Goal: Information Seeking & Learning: Learn about a topic

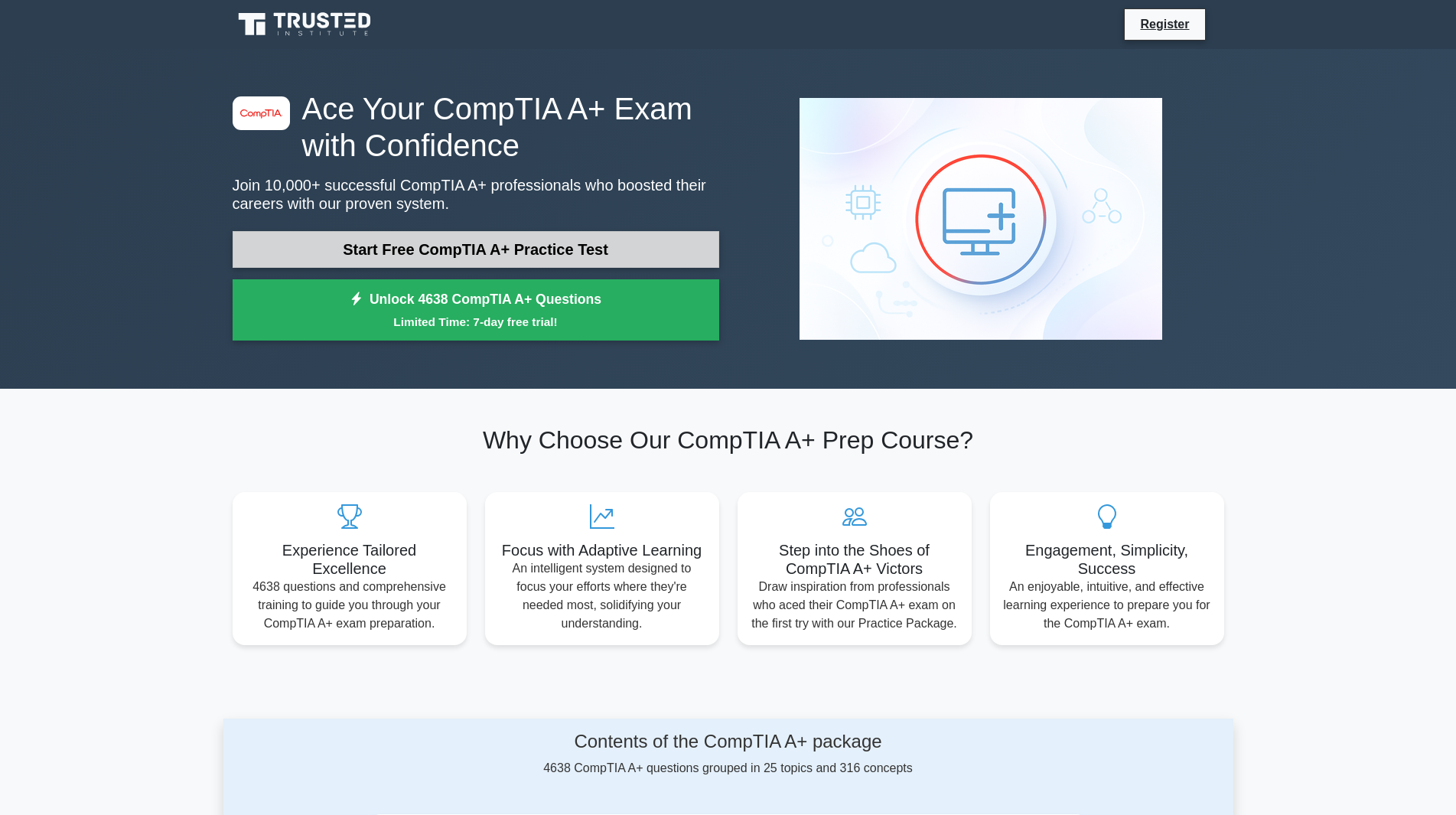
click at [343, 237] on link "Start Free CompTIA A+ Practice Test" at bounding box center [476, 249] width 487 height 36
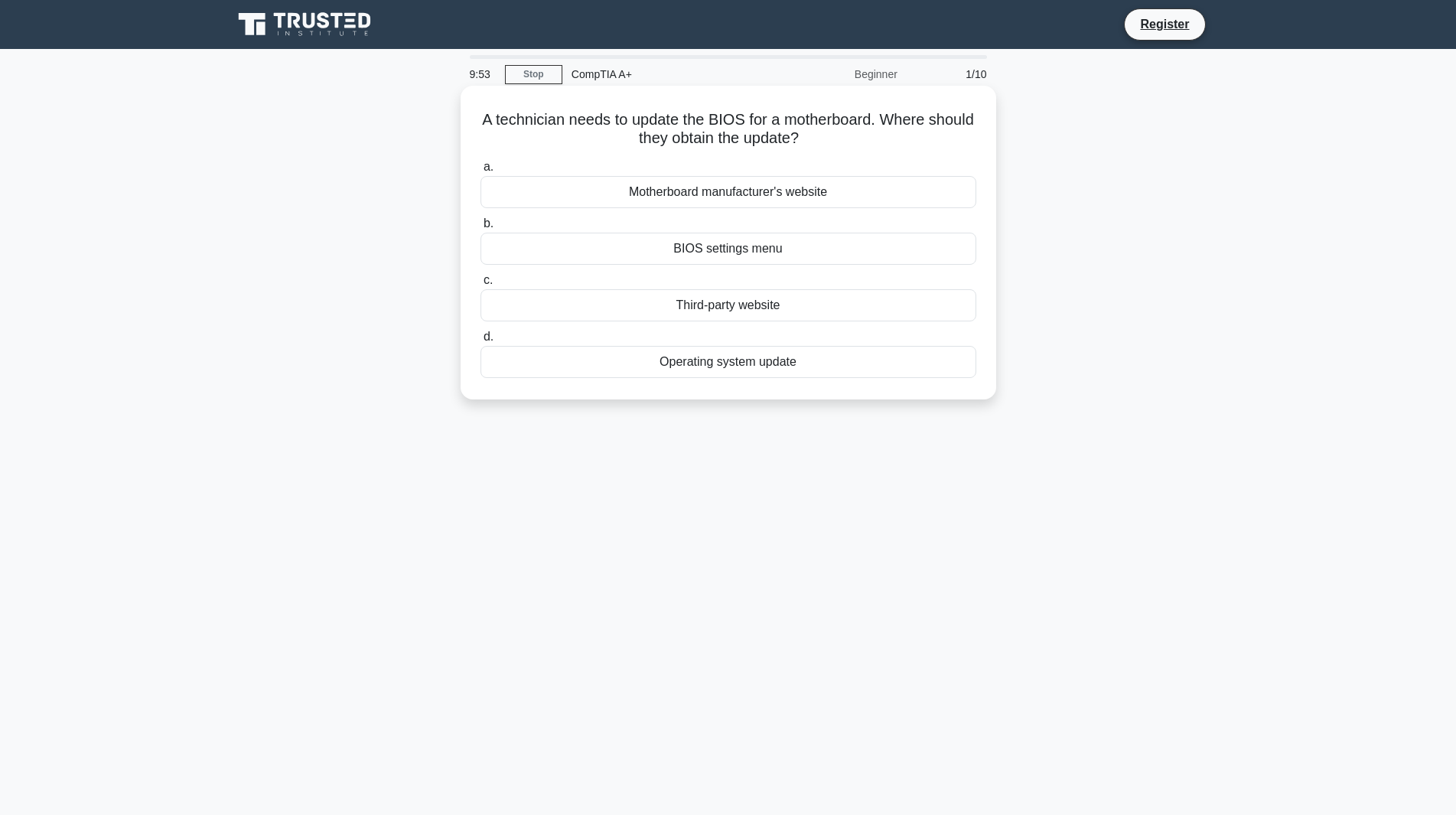
click at [635, 195] on div "Motherboard manufacturer's website" at bounding box center [729, 192] width 496 height 32
click at [481, 172] on input "a. Motherboard manufacturer's website" at bounding box center [481, 168] width 0 height 10
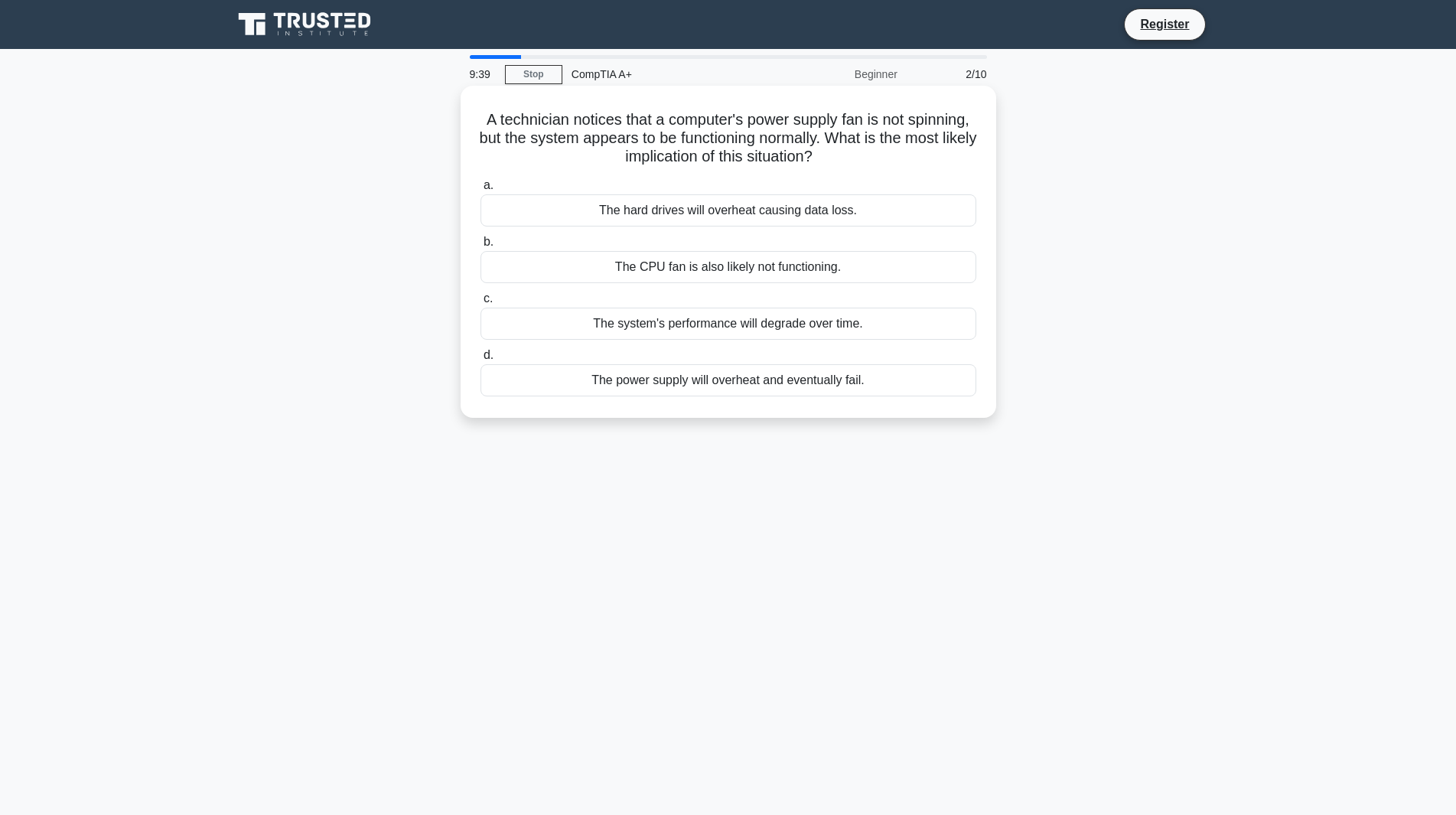
click at [655, 386] on div "The power supply will overheat and eventually fail." at bounding box center [729, 380] width 496 height 32
click at [481, 361] on input "d. The power supply will overheat and eventually fail." at bounding box center [481, 355] width 0 height 10
click at [654, 380] on div "Check display settings in the operating system" at bounding box center [729, 380] width 496 height 32
click at [481, 361] on input "d. Check display settings in the operating system" at bounding box center [481, 355] width 0 height 10
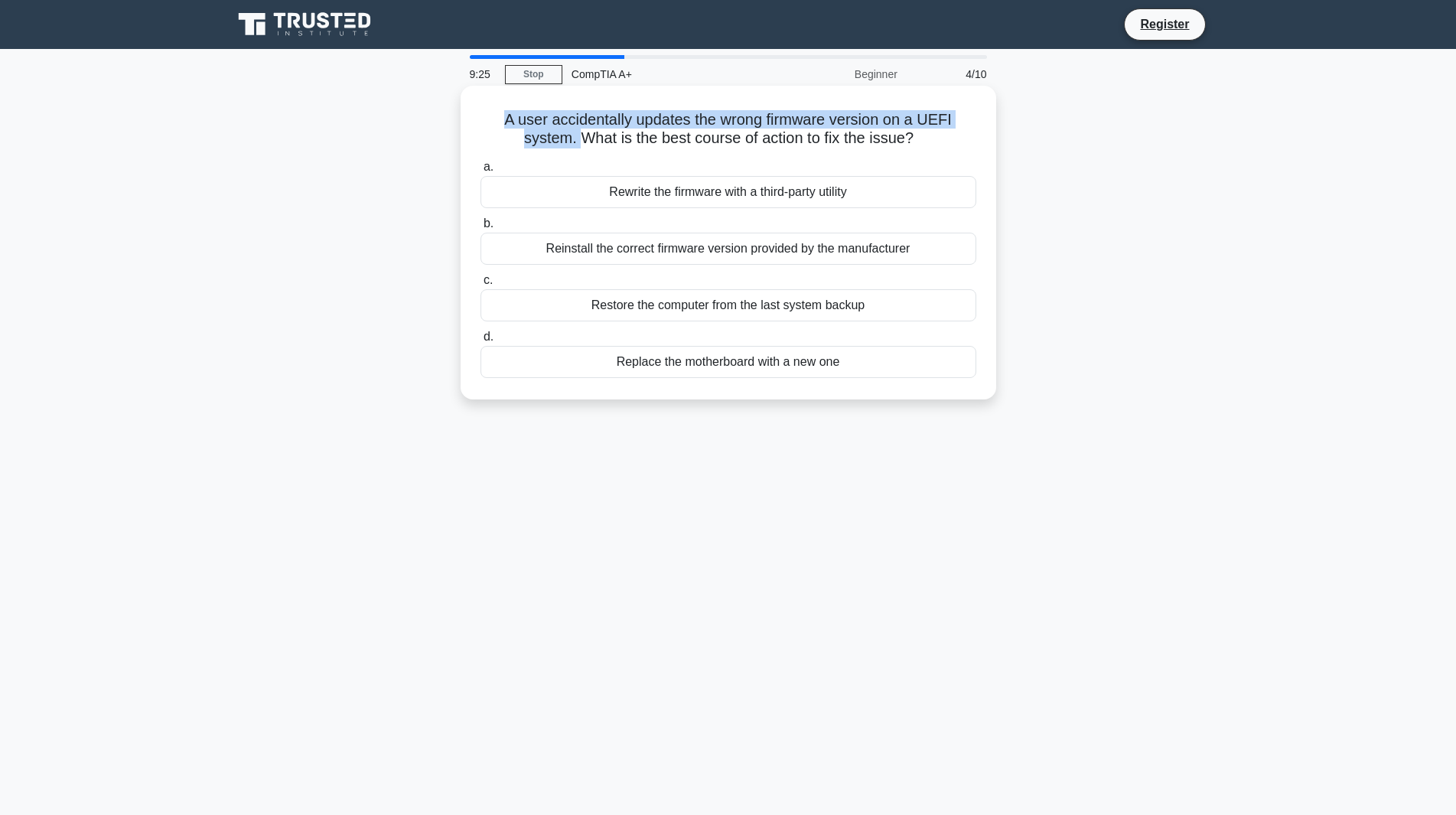
drag, startPoint x: 503, startPoint y: 116, endPoint x: 582, endPoint y: 136, distance: 81.5
click at [582, 136] on h5 "A user accidentally updates the wrong firmware version on a UEFI system. What i…" at bounding box center [728, 129] width 499 height 38
click at [637, 262] on div "Reinstall the correct firmware version provided by the manufacturer" at bounding box center [729, 249] width 496 height 32
click at [481, 229] on input "b. Reinstall the correct firmware version provided by the manufacturer" at bounding box center [481, 224] width 0 height 10
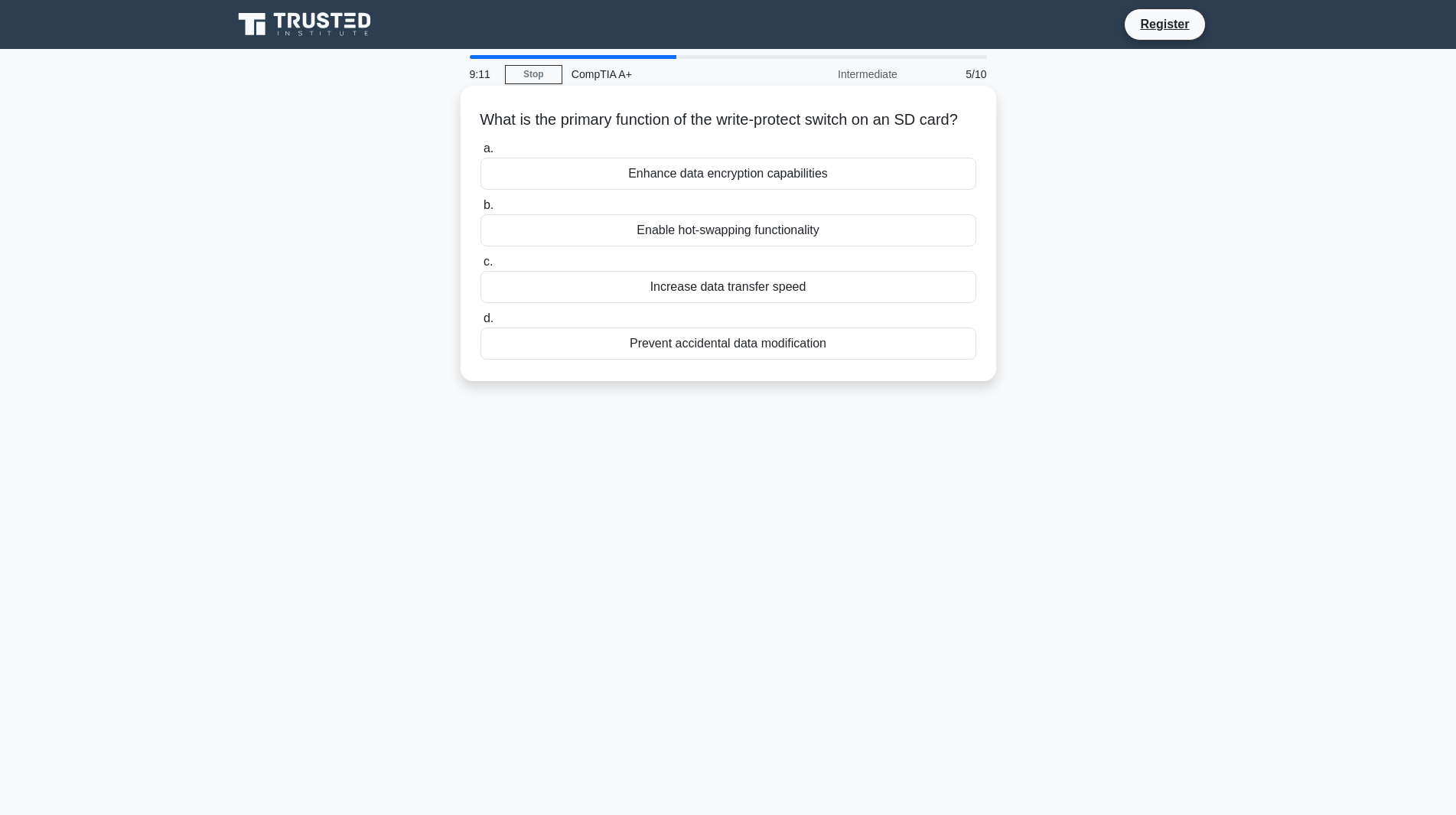
click at [729, 360] on div "Prevent accidental data modification" at bounding box center [729, 344] width 496 height 32
click at [481, 323] on input "d. Prevent accidental data modification" at bounding box center [481, 319] width 0 height 10
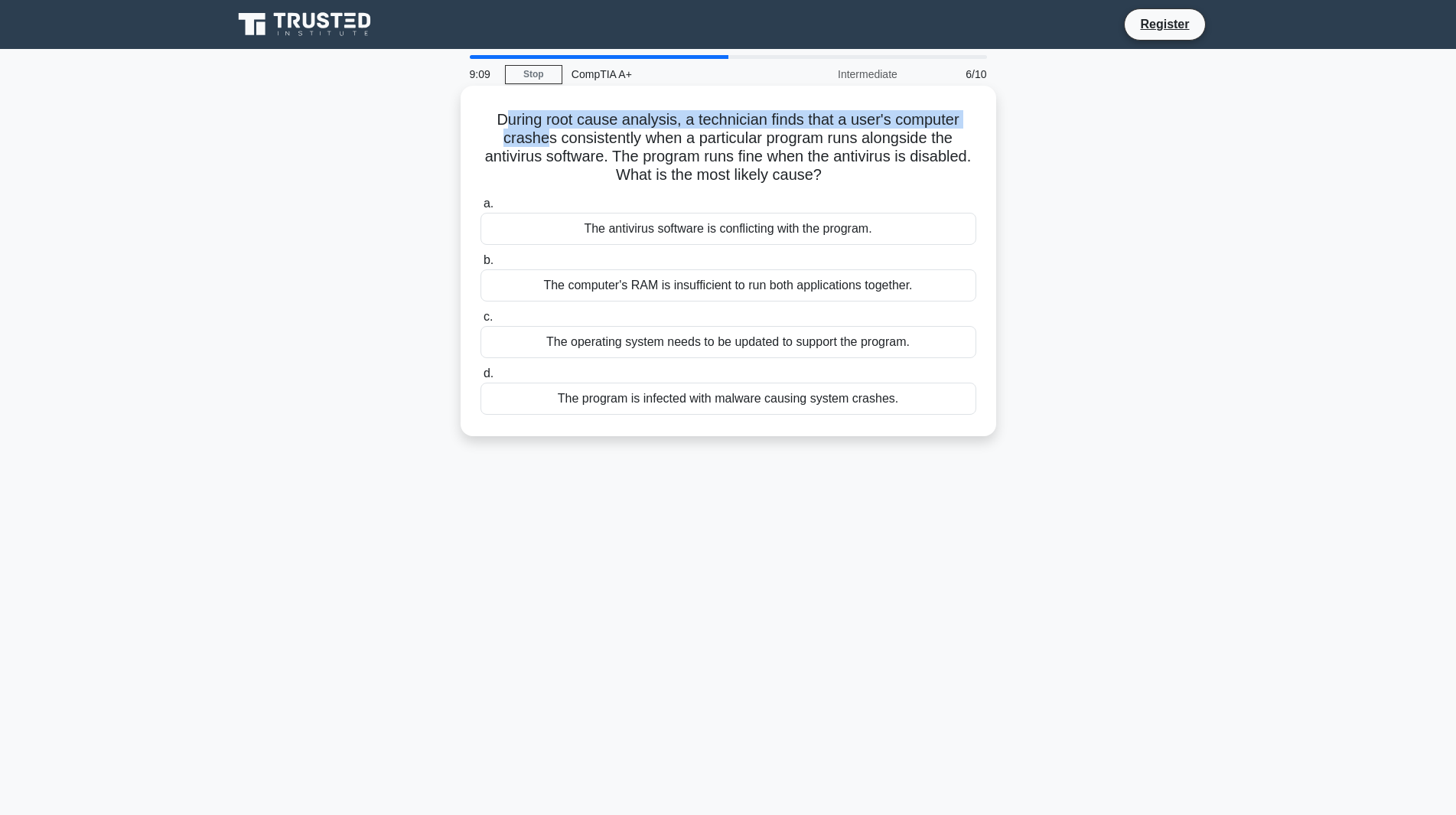
drag, startPoint x: 499, startPoint y: 114, endPoint x: 545, endPoint y: 135, distance: 50.6
click at [545, 135] on h5 "During root cause analysis, a technician finds that a user's computer crashes c…" at bounding box center [728, 147] width 499 height 75
click at [543, 135] on h5 "During root cause analysis, a technician finds that a user's computer crashes c…" at bounding box center [728, 147] width 499 height 75
click at [677, 235] on div "The antivirus software is conflicting with the program." at bounding box center [729, 229] width 496 height 32
click at [481, 209] on input "a. The antivirus software is conflicting with the program." at bounding box center [481, 204] width 0 height 10
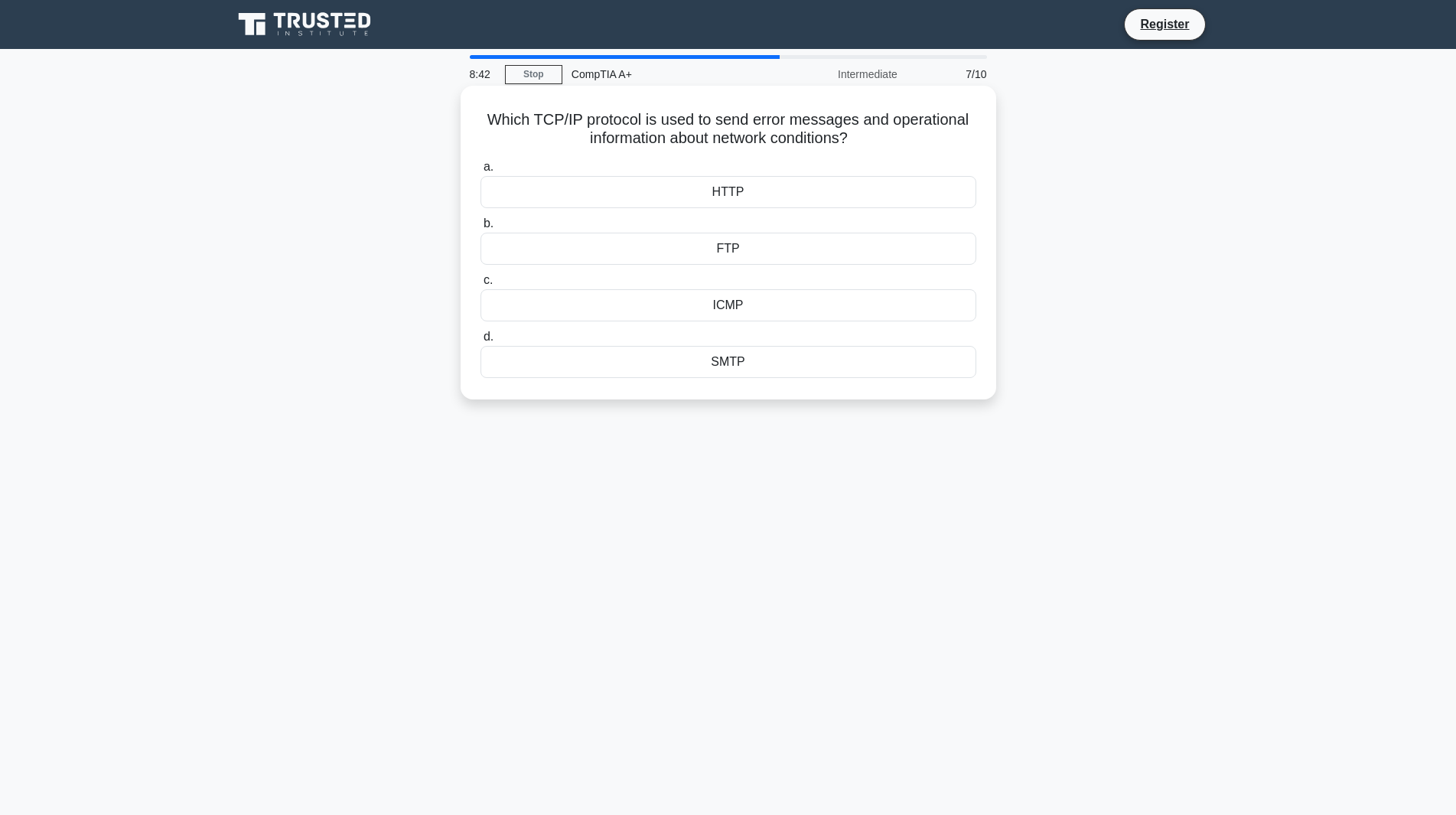
click at [705, 309] on div "ICMP" at bounding box center [729, 306] width 496 height 32
click at [481, 285] on input "c. ICMP" at bounding box center [481, 280] width 0 height 10
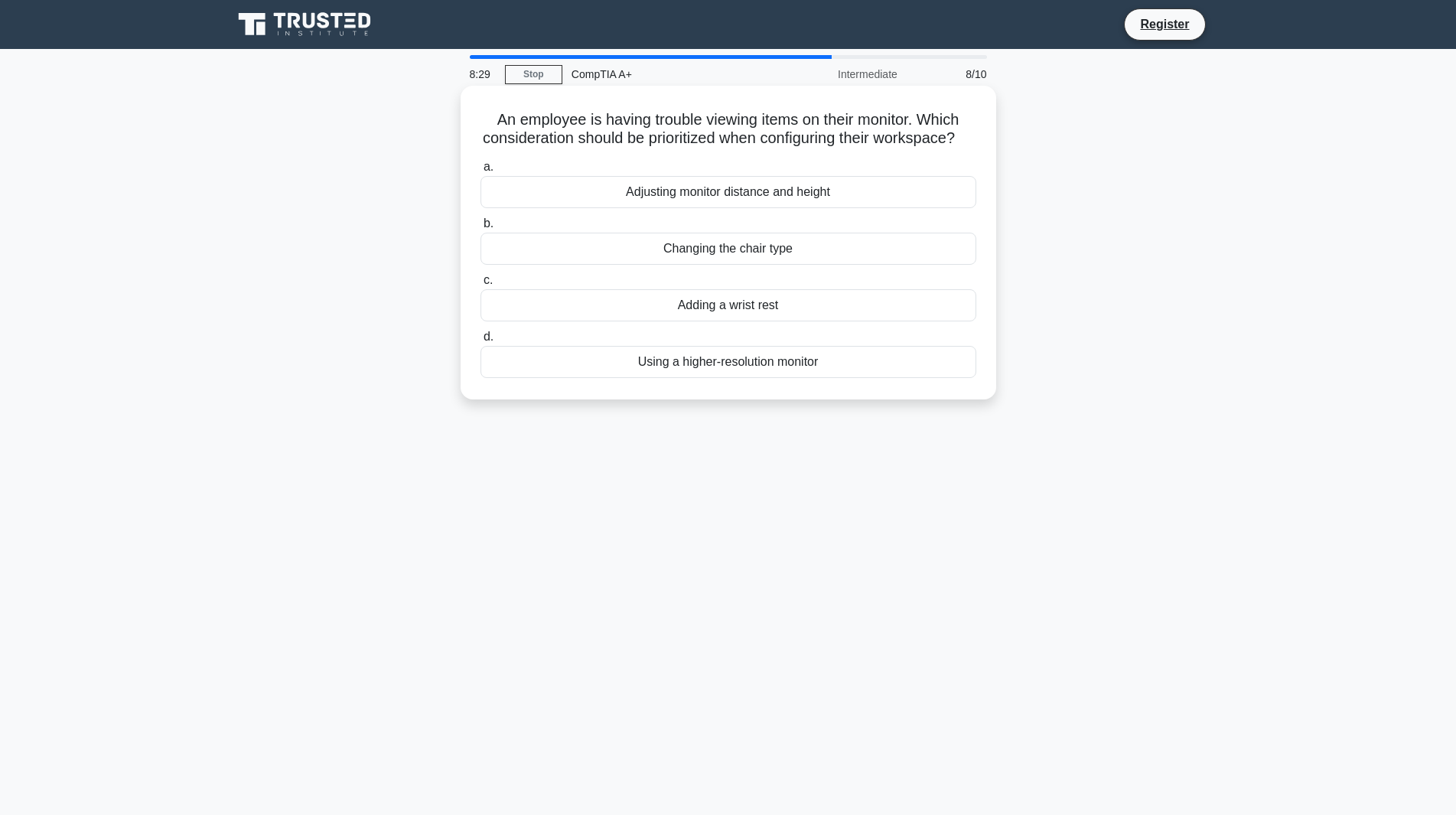
click at [618, 128] on h5 "An employee is having trouble viewing items on their monitor. Which considerati…" at bounding box center [728, 129] width 499 height 38
click at [712, 377] on div "Using a higher-resolution monitor" at bounding box center [729, 362] width 496 height 32
click at [481, 342] on input "d. Using a higher-resolution monitor" at bounding box center [481, 337] width 0 height 10
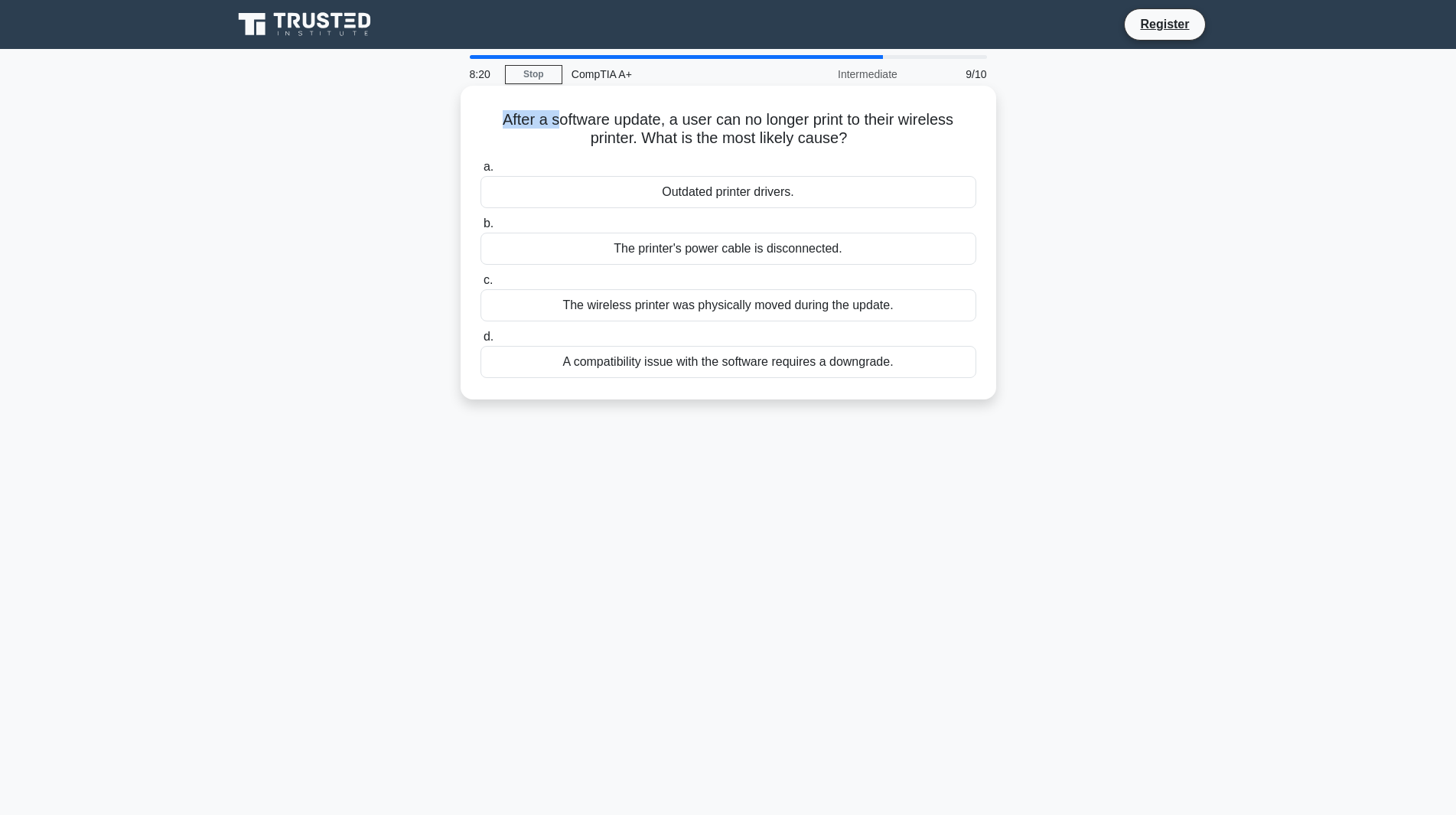
drag, startPoint x: 489, startPoint y: 119, endPoint x: 552, endPoint y: 125, distance: 63.3
click at [552, 125] on h5 "After a software update, a user can no longer print to their wireless printer. …" at bounding box center [728, 129] width 499 height 38
click at [559, 126] on h5 "After a software update, a user can no longer print to their wireless printer. …" at bounding box center [728, 129] width 499 height 38
click at [618, 194] on div "Outdated printer drivers." at bounding box center [729, 192] width 496 height 32
click at [481, 172] on input "a. Outdated printer drivers." at bounding box center [481, 168] width 0 height 10
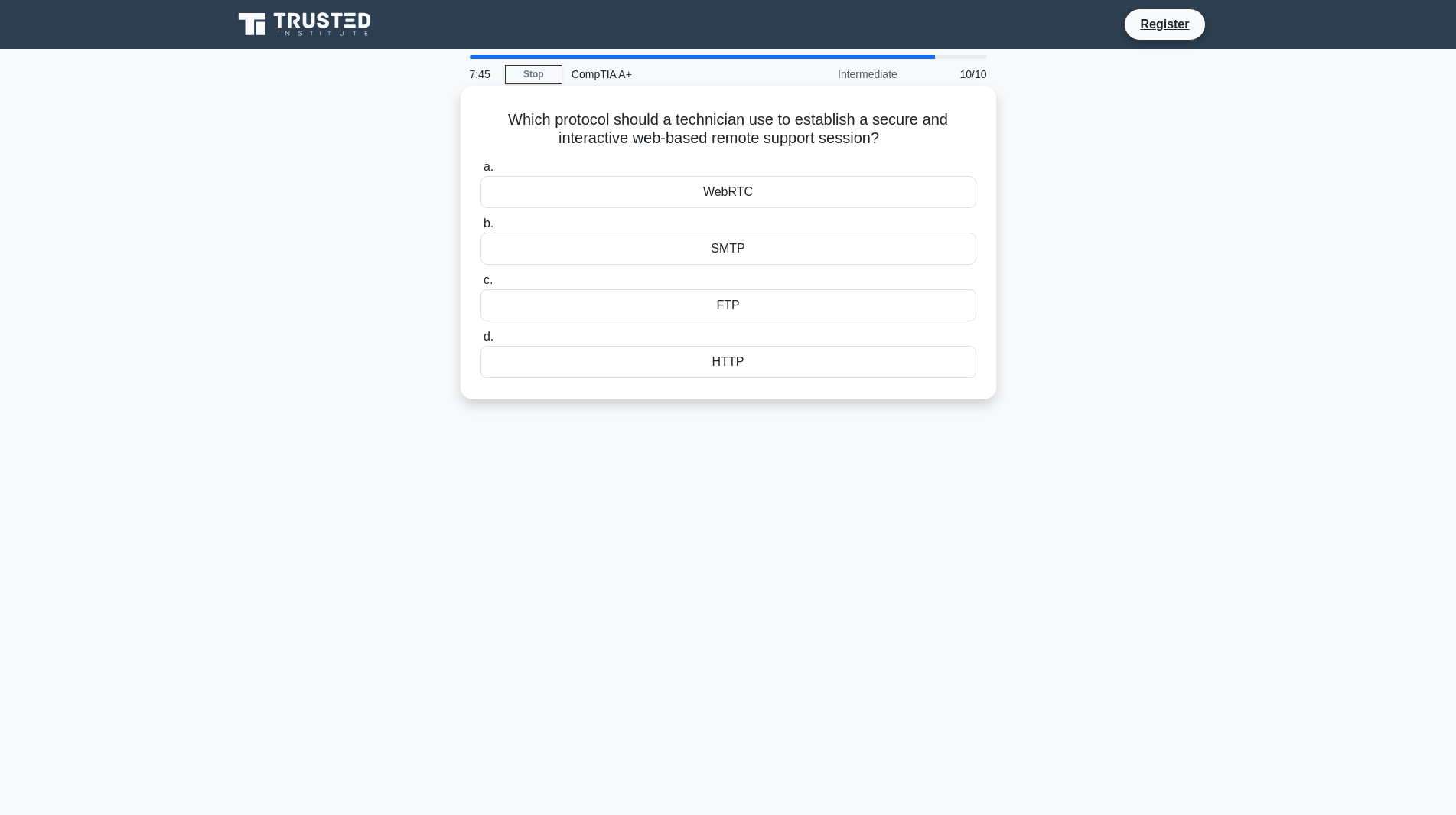
drag, startPoint x: 892, startPoint y: 137, endPoint x: 506, endPoint y: 119, distance: 386.4
click at [506, 119] on h5 "Which protocol should a technician use to establish a secure and interactive we…" at bounding box center [728, 129] width 499 height 38
click at [696, 354] on div "HTTP" at bounding box center [729, 362] width 496 height 32
click at [481, 342] on input "d. HTTP" at bounding box center [481, 337] width 0 height 10
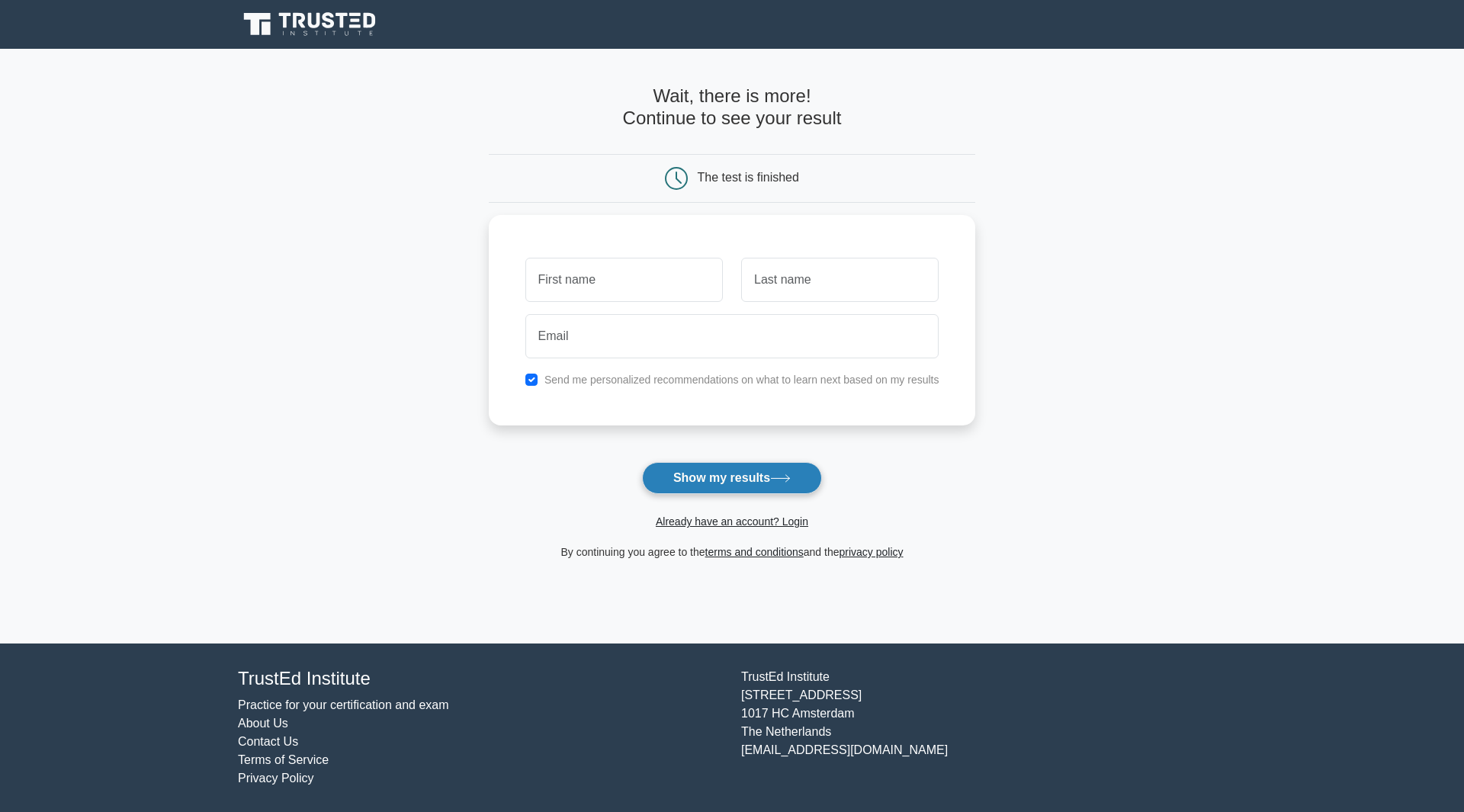
click at [735, 477] on button "Show my results" at bounding box center [731, 478] width 180 height 32
type input "f"
click at [850, 279] on input "text" at bounding box center [840, 276] width 197 height 44
type input "f"
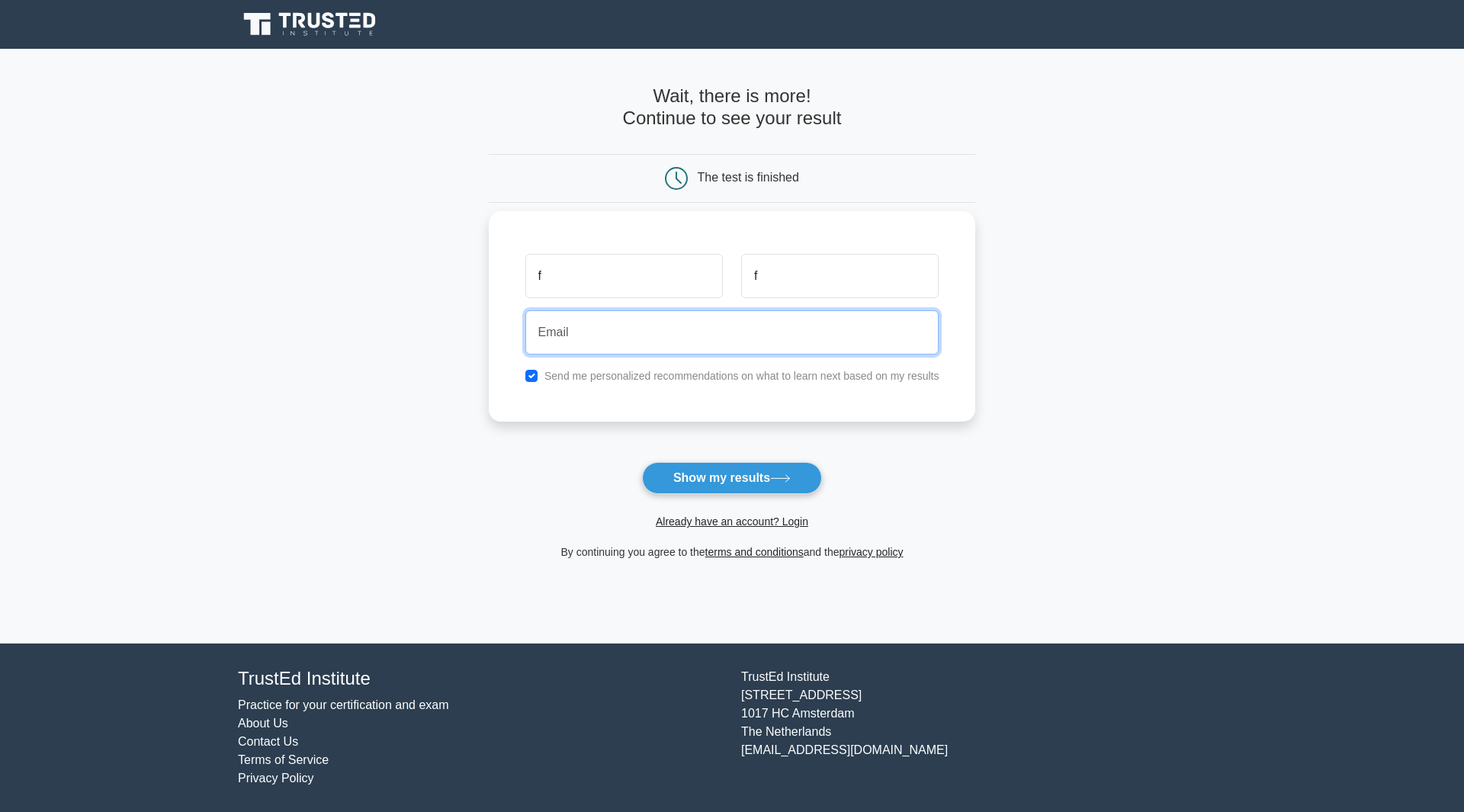
click at [770, 323] on input "email" at bounding box center [732, 332] width 414 height 44
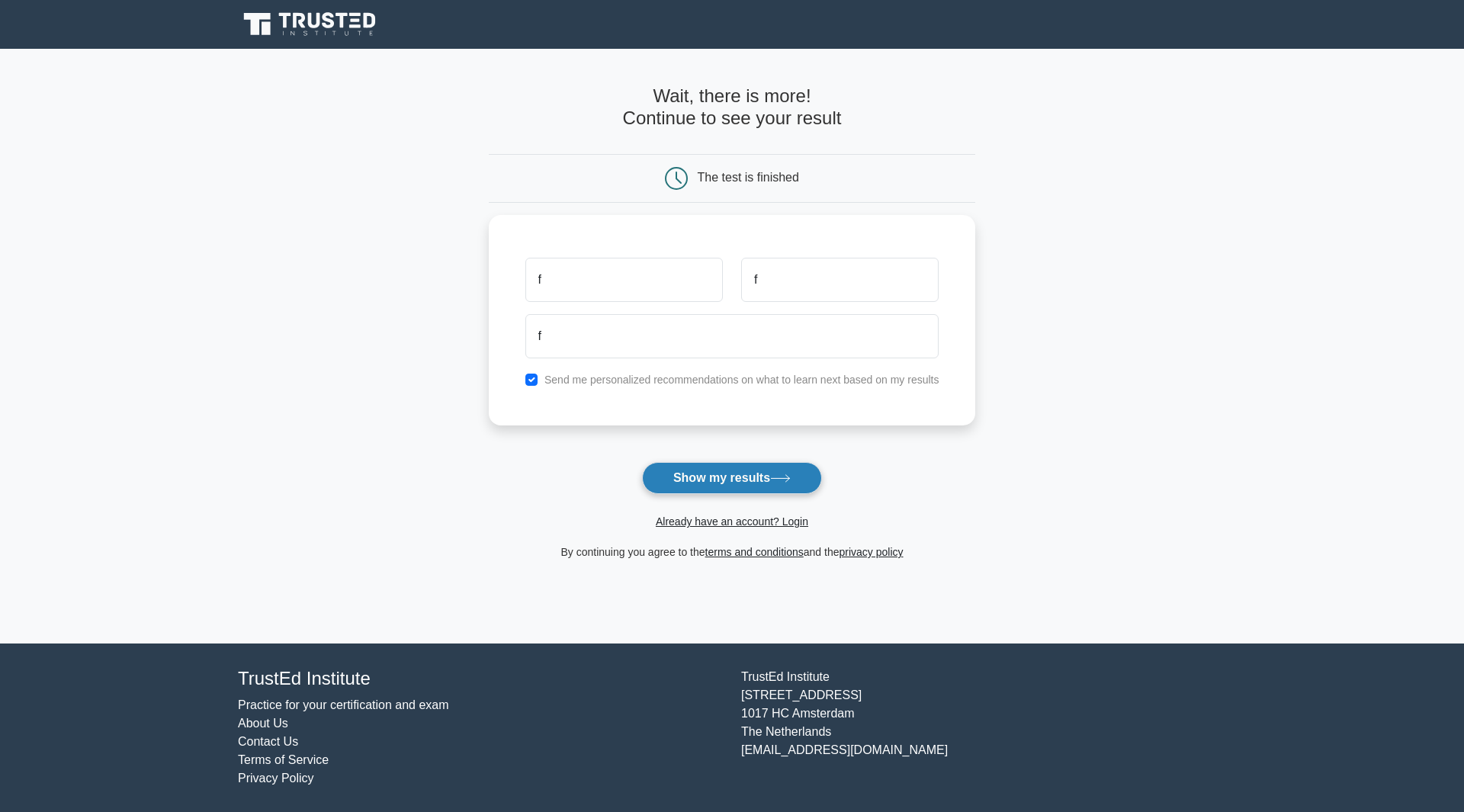
click at [769, 467] on button "Show my results" at bounding box center [731, 478] width 180 height 32
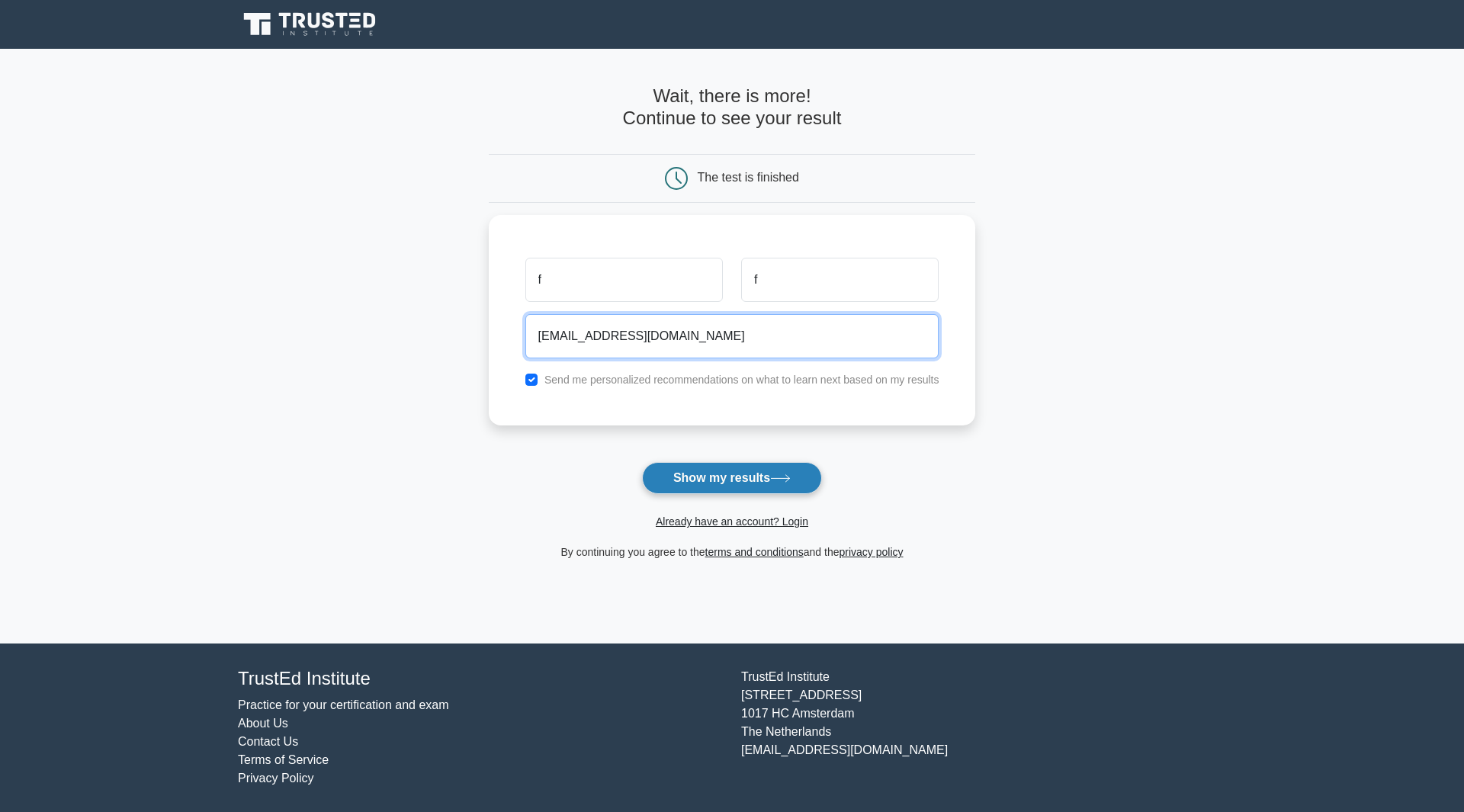
type input "fasd@gmail.com"
click at [770, 476] on button "Show my results" at bounding box center [731, 478] width 180 height 32
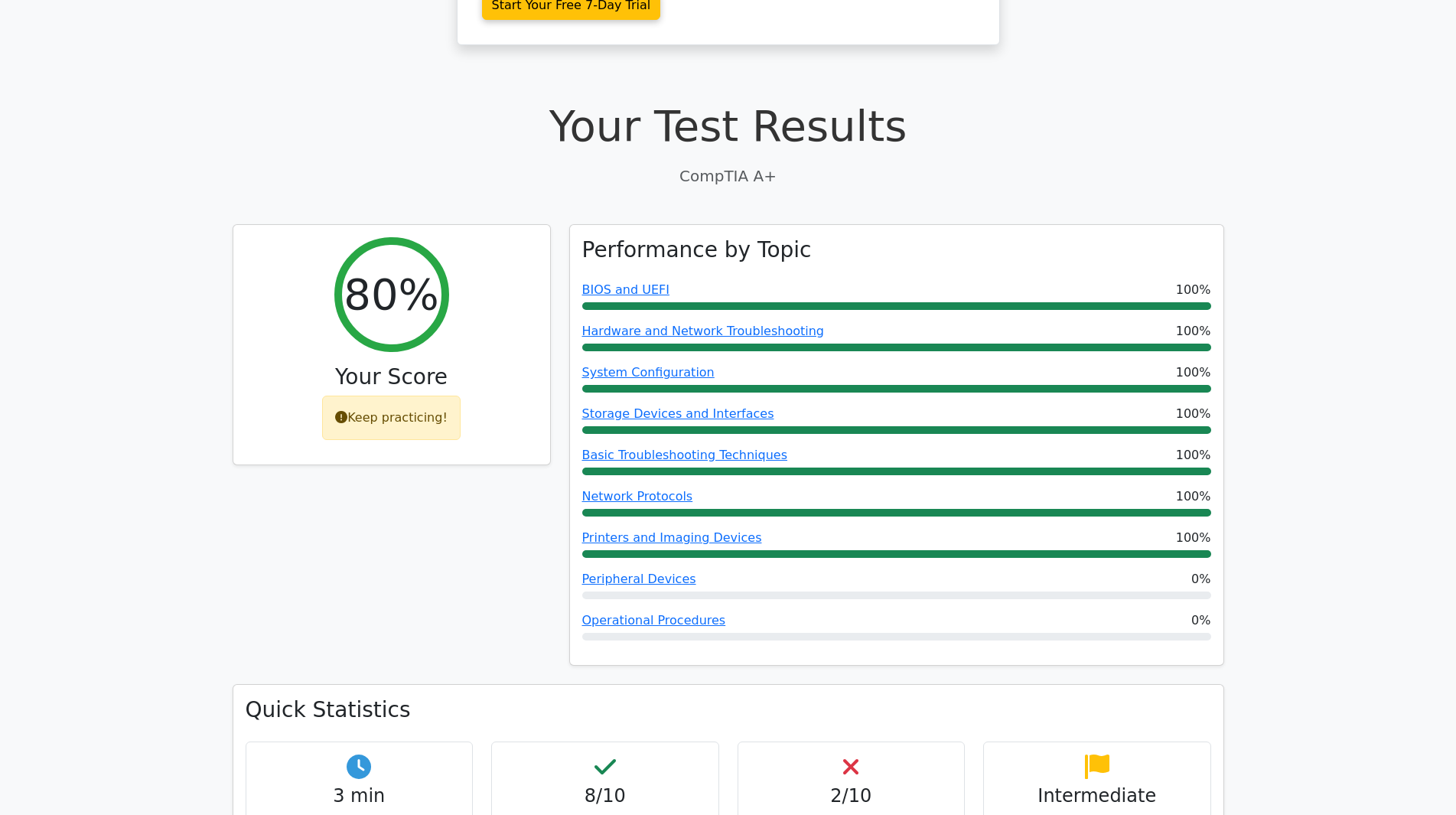
scroll to position [383, 0]
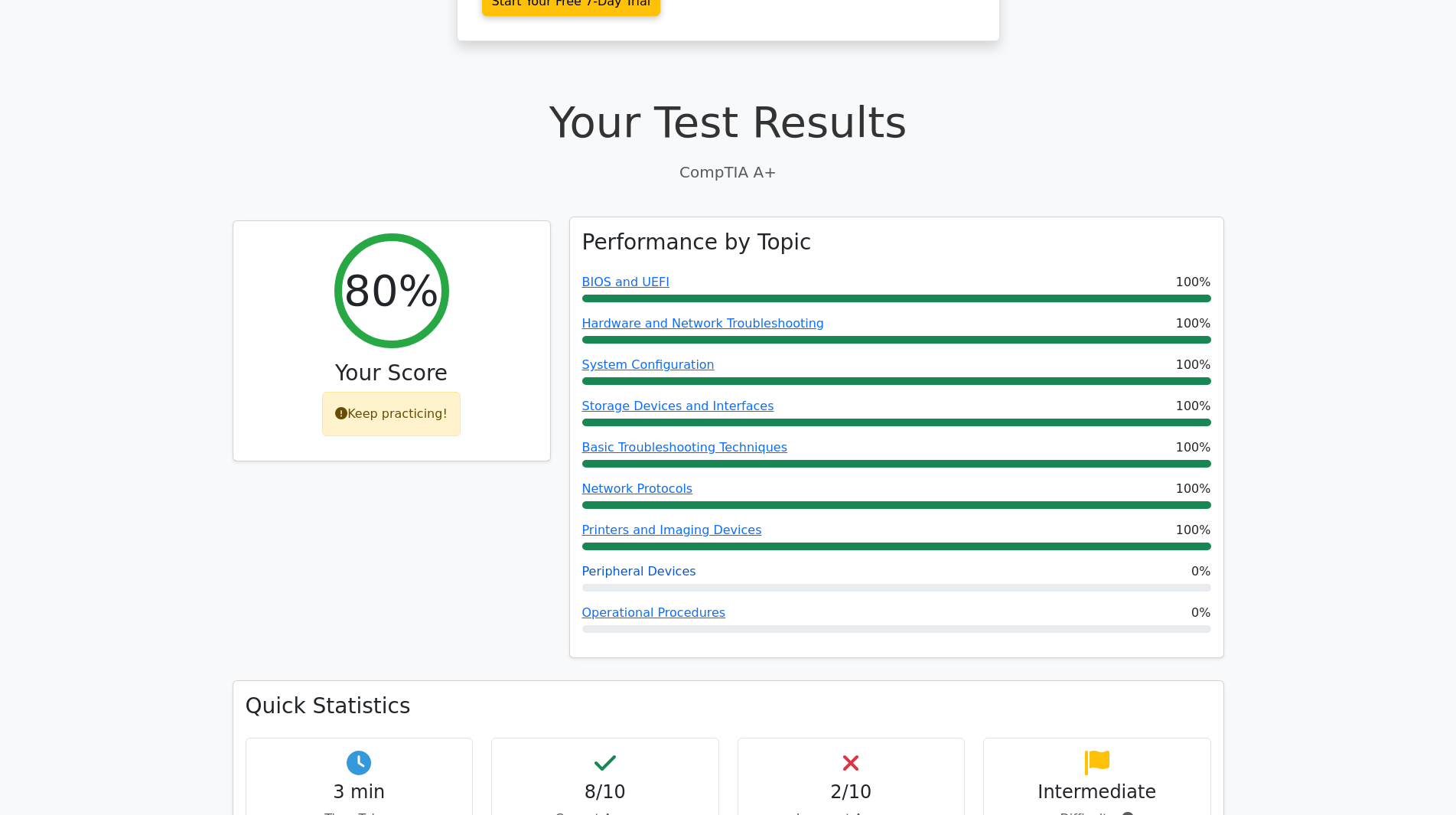
click at [633, 570] on link "Peripheral Devices" at bounding box center [639, 570] width 114 height 14
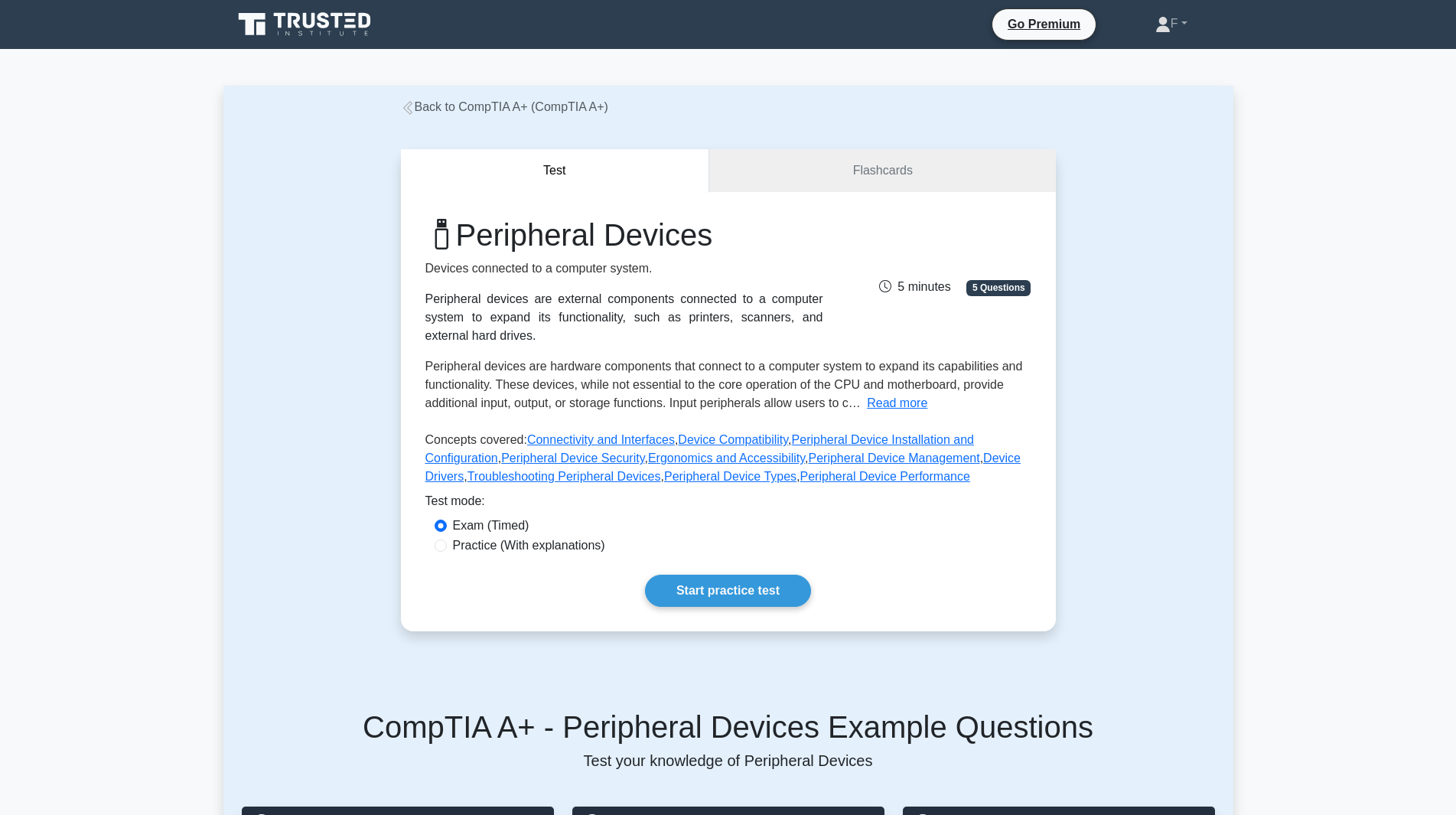
scroll to position [229, 0]
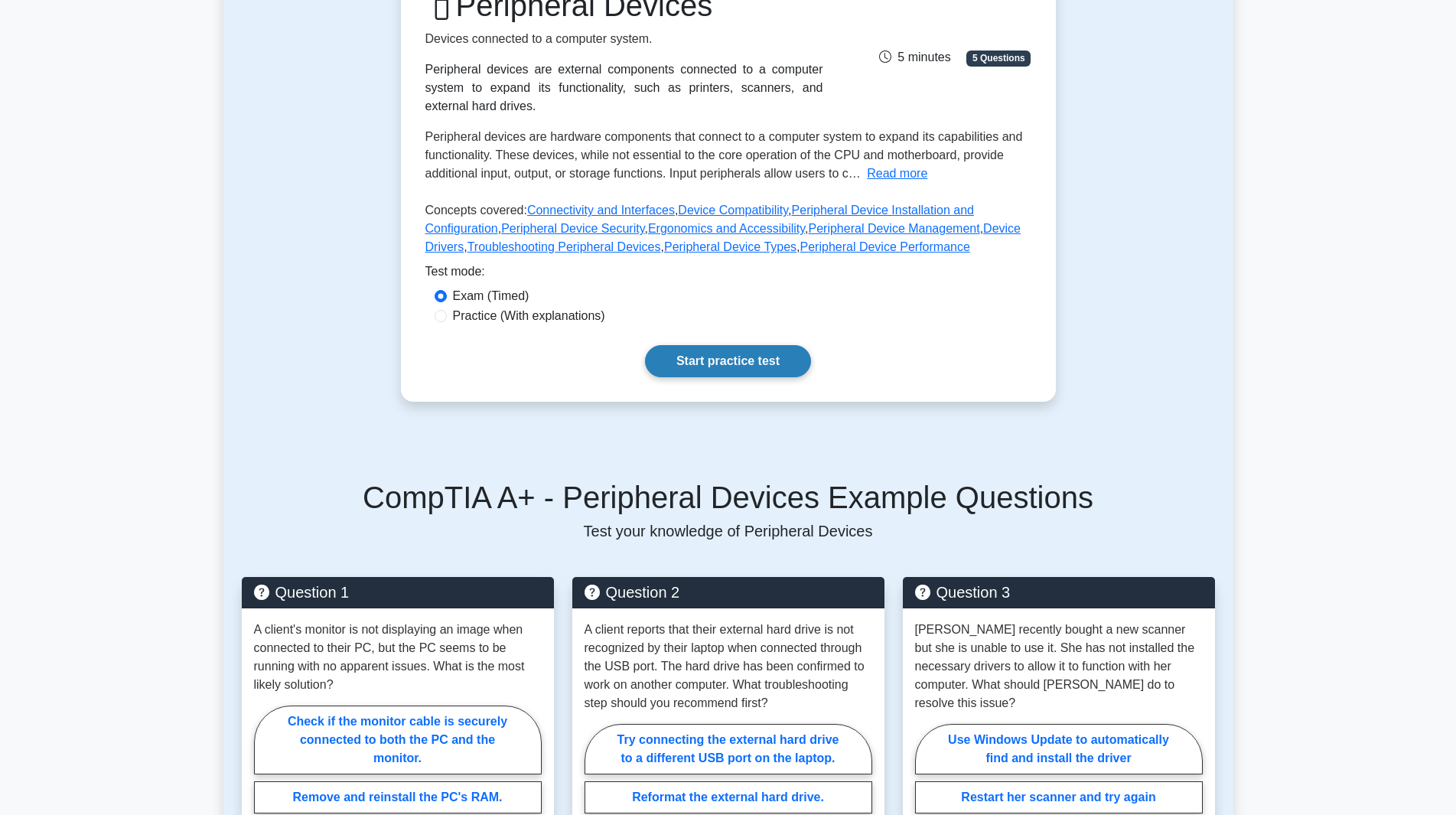
click at [695, 345] on link "Start practice test" at bounding box center [728, 361] width 166 height 32
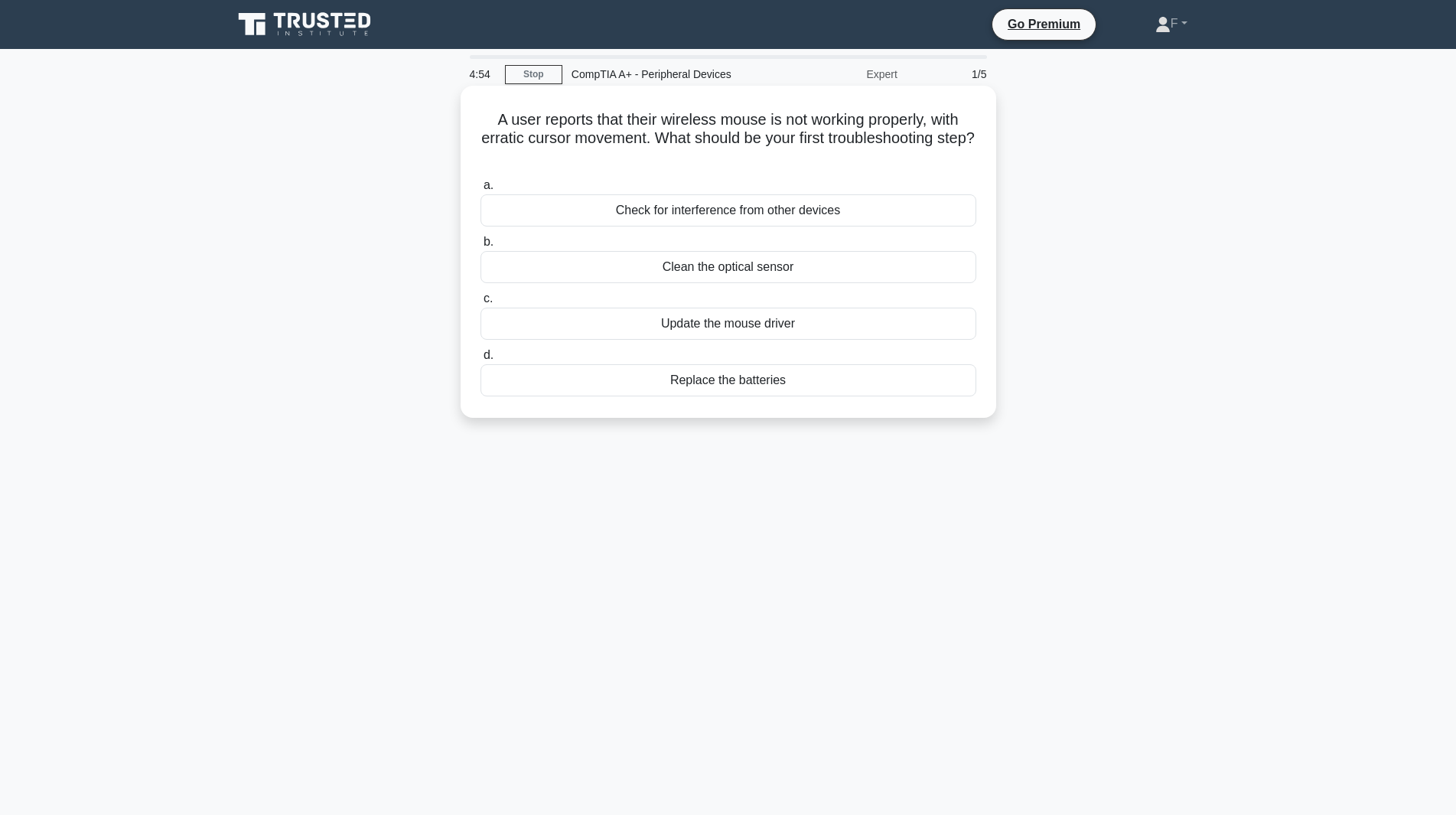
click at [717, 328] on div "Update the mouse driver" at bounding box center [729, 323] width 496 height 32
click at [481, 304] on input "c. Update the mouse driver" at bounding box center [481, 299] width 0 height 10
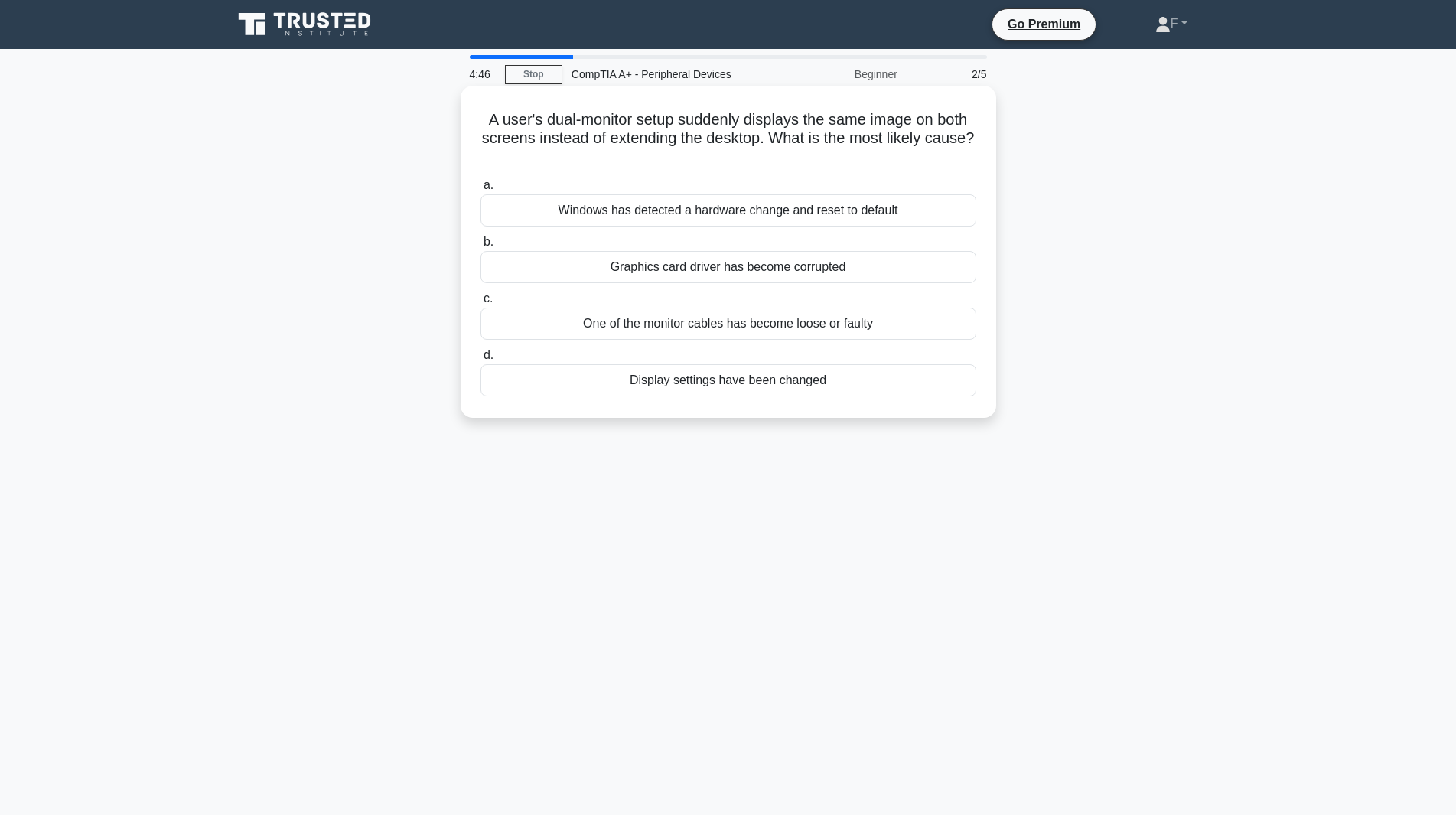
click at [676, 328] on div "One of the monitor cables has become loose or faulty" at bounding box center [729, 323] width 496 height 32
click at [481, 304] on input "c. One of the monitor cables has become loose or faulty" at bounding box center [481, 299] width 0 height 10
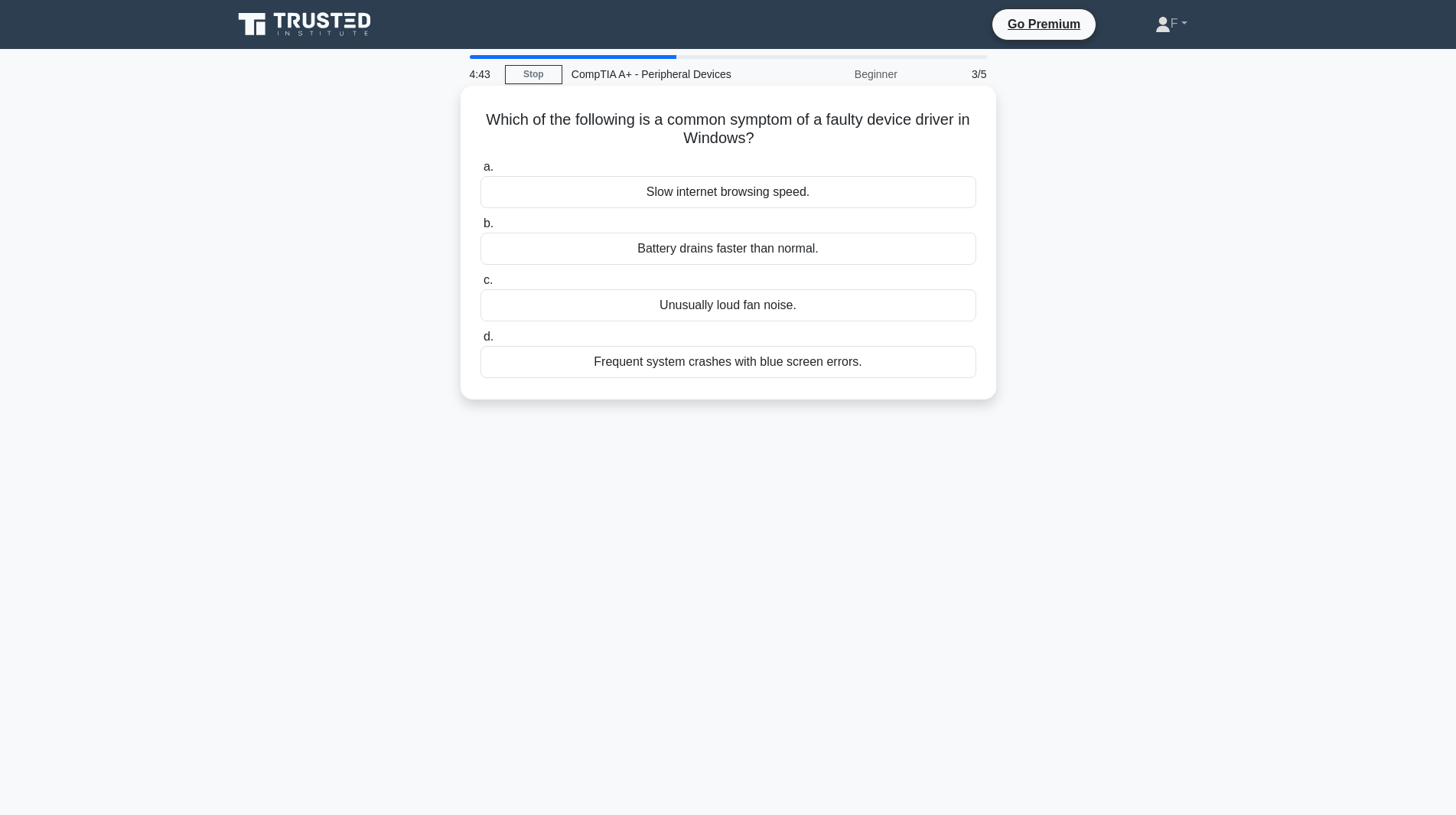
click at [472, 124] on div "Which of the following is a common symptom of a faulty device driver in Windows…" at bounding box center [728, 242] width 523 height 301
click at [841, 371] on div "Frequent system crashes with blue screen errors." at bounding box center [729, 362] width 496 height 32
click at [481, 342] on input "d. Frequent system crashes with blue screen errors." at bounding box center [481, 337] width 0 height 10
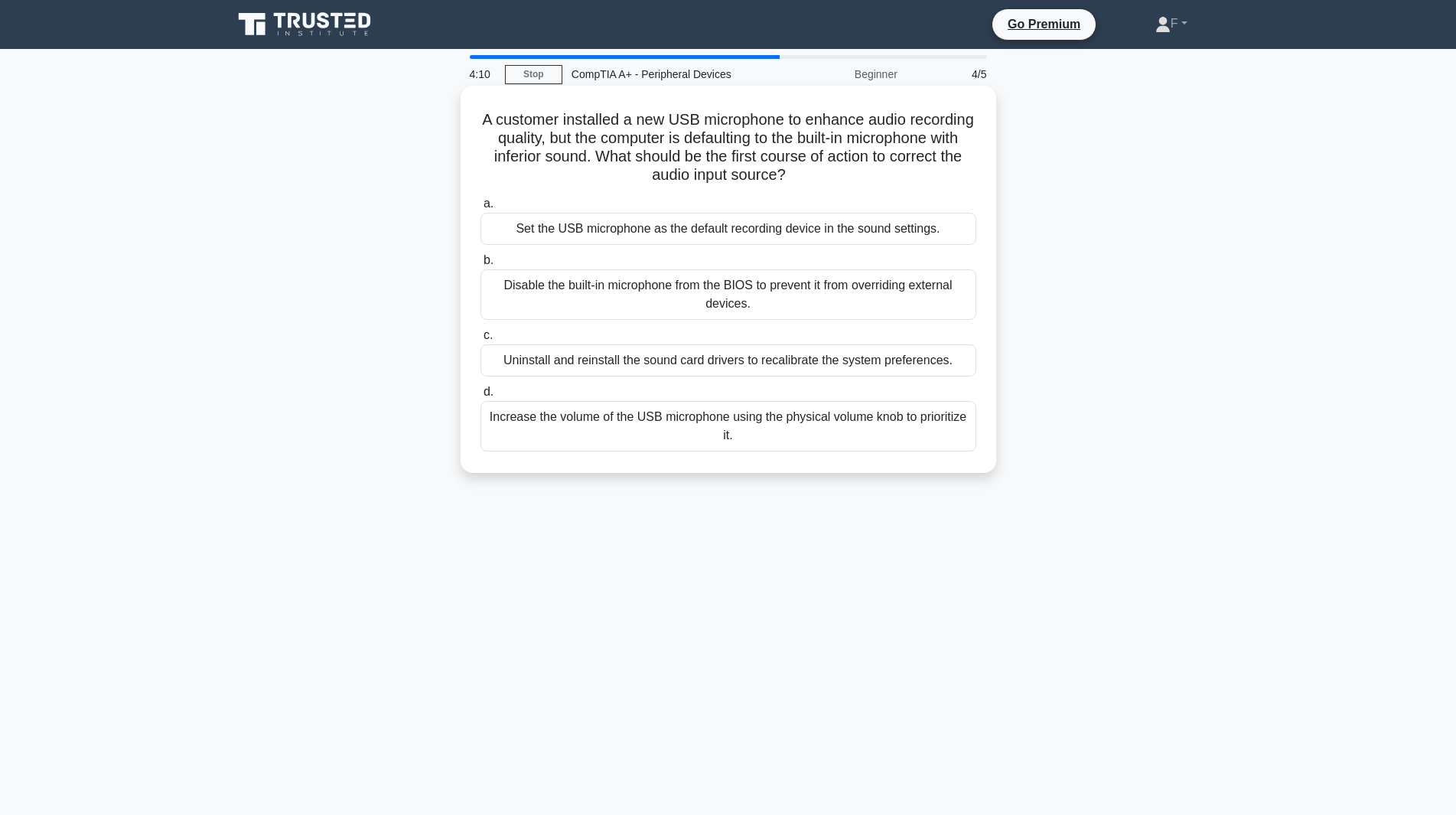
click at [756, 228] on div "Set the USB microphone as the default recording device in the sound settings." at bounding box center [729, 229] width 496 height 32
click at [481, 209] on input "a. Set the USB microphone as the default recording device in the sound settings." at bounding box center [481, 204] width 0 height 10
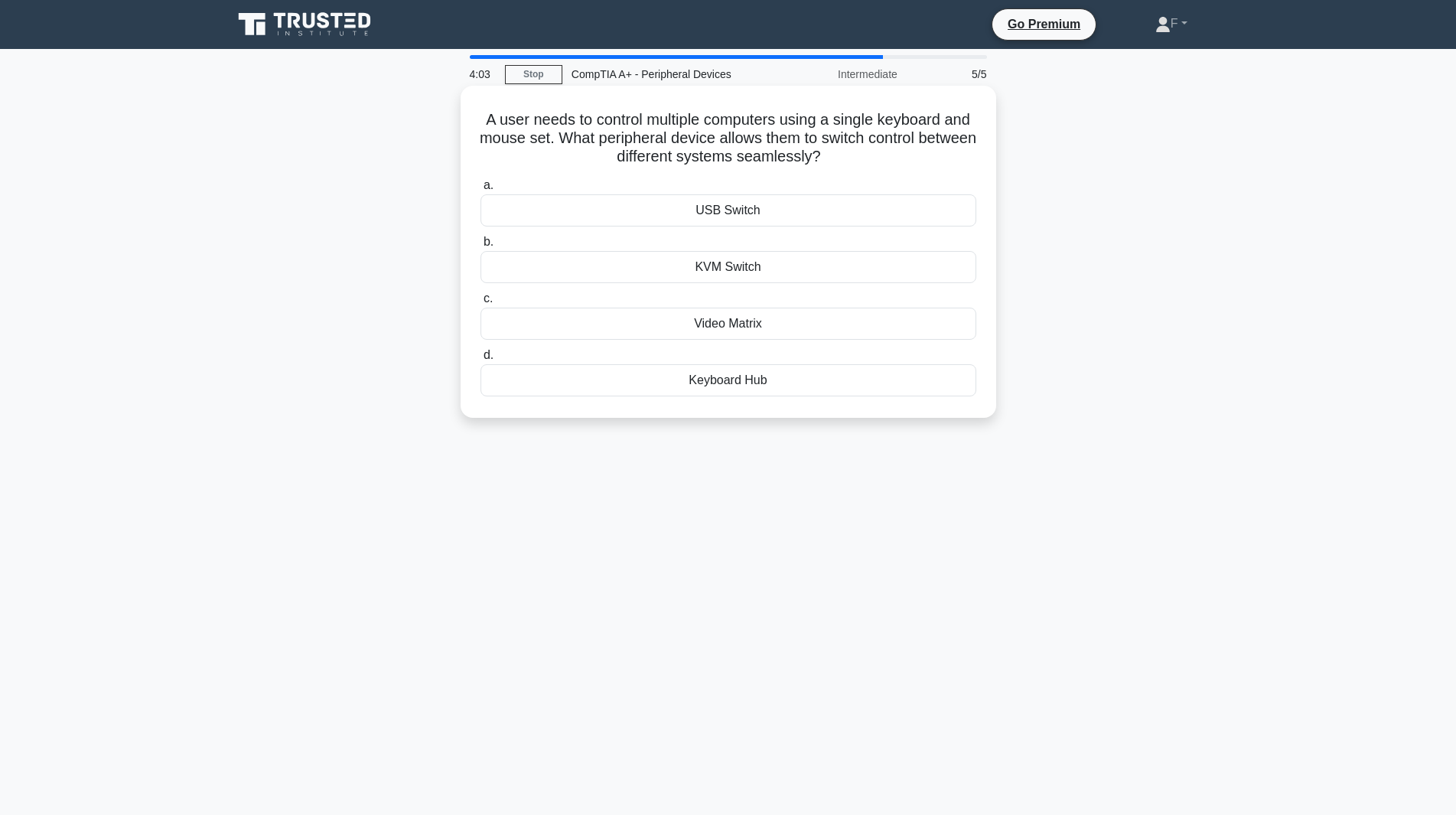
click at [721, 379] on div "Keyboard Hub" at bounding box center [729, 380] width 496 height 32
click at [481, 361] on input "d. Keyboard Hub" at bounding box center [481, 355] width 0 height 10
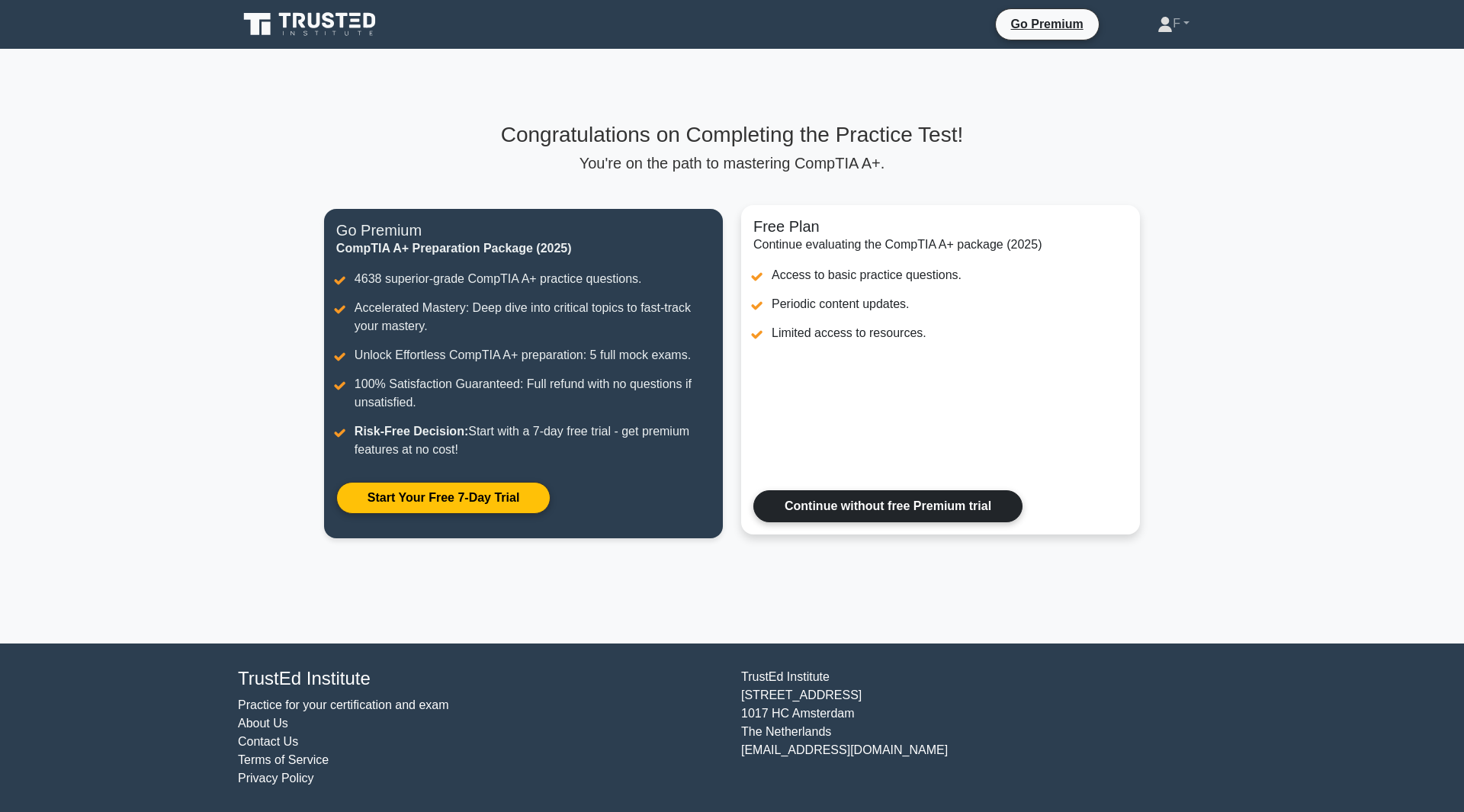
click at [862, 513] on link "Continue without free Premium trial" at bounding box center [887, 506] width 269 height 32
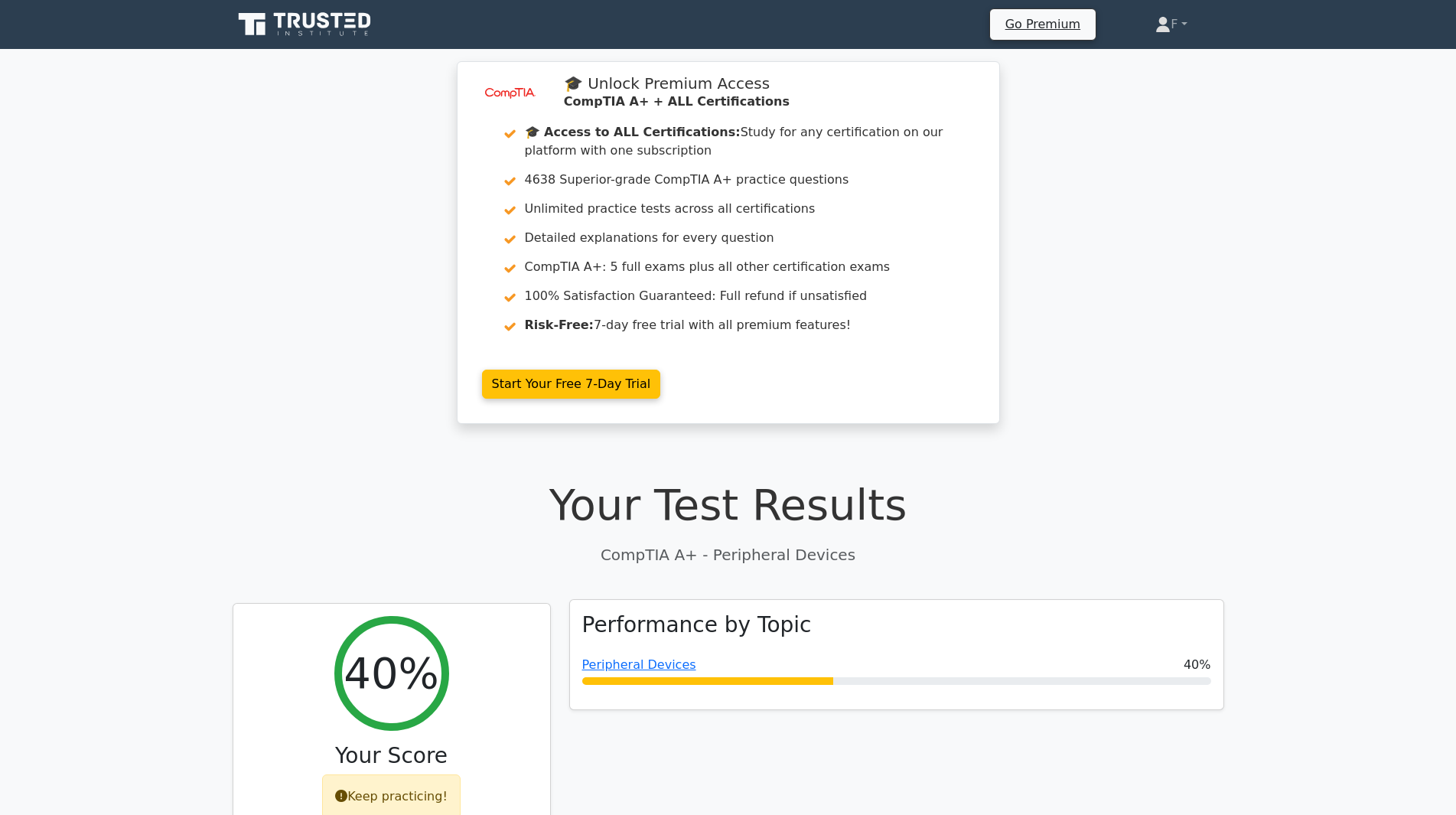
click at [643, 675] on div "Peripheral Devices 40%" at bounding box center [896, 670] width 629 height 29
click at [642, 661] on link "Peripheral Devices" at bounding box center [639, 664] width 114 height 14
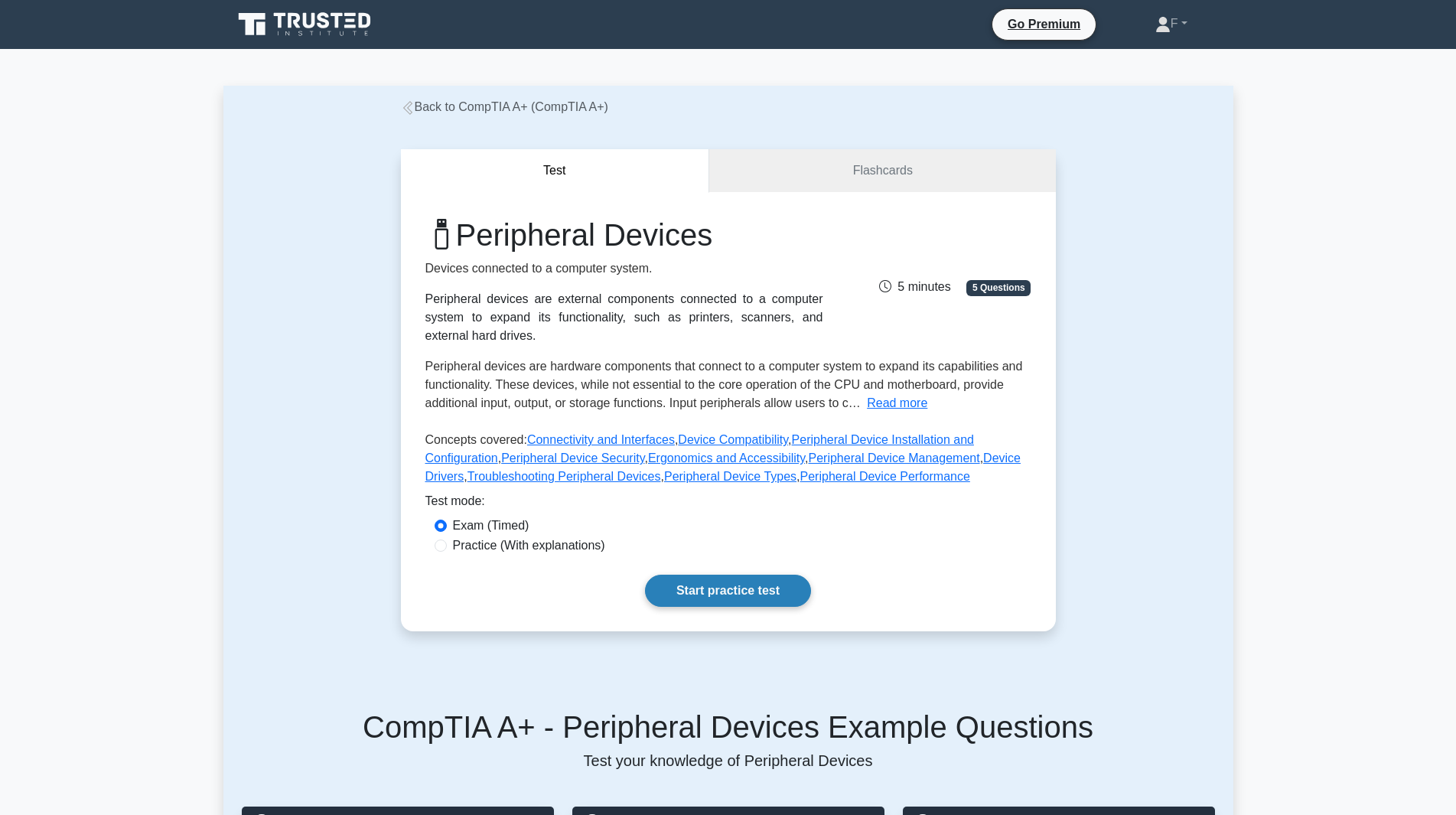
click at [718, 575] on link "Start practice test" at bounding box center [728, 591] width 166 height 32
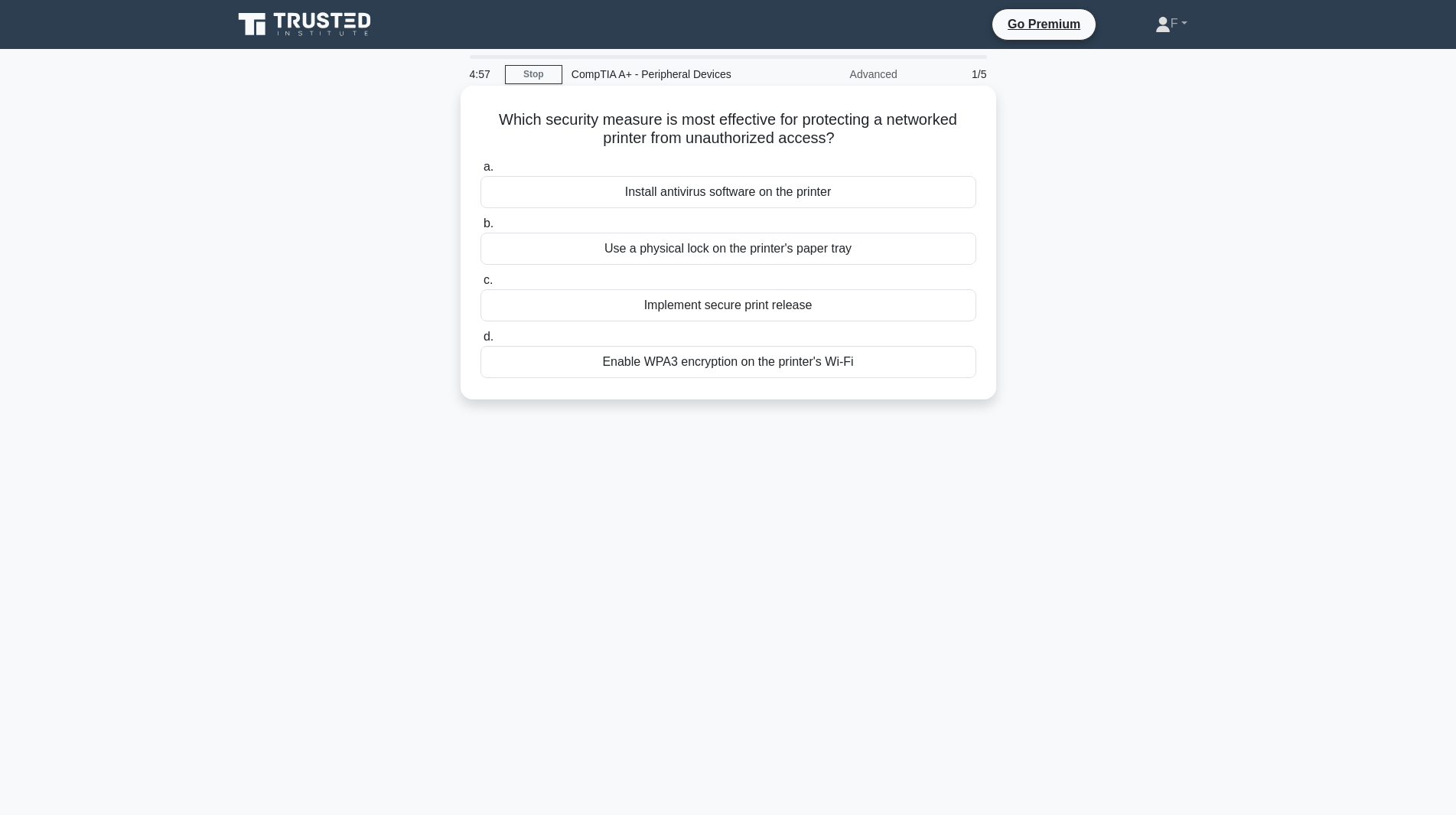
drag, startPoint x: 488, startPoint y: 107, endPoint x: 862, endPoint y: 138, distance: 375.3
click at [862, 138] on div "Which security measure is most effective for protecting a networked printer fro…" at bounding box center [728, 242] width 523 height 301
click at [862, 138] on h5 "Which security measure is most effective for protecting a networked printer fro…" at bounding box center [728, 129] width 499 height 38
click at [690, 373] on div "Enable WPA3 encryption on the printer's Wi-Fi" at bounding box center [729, 362] width 496 height 32
click at [481, 342] on input "d. Enable WPA3 encryption on the printer's Wi-Fi" at bounding box center [481, 337] width 0 height 10
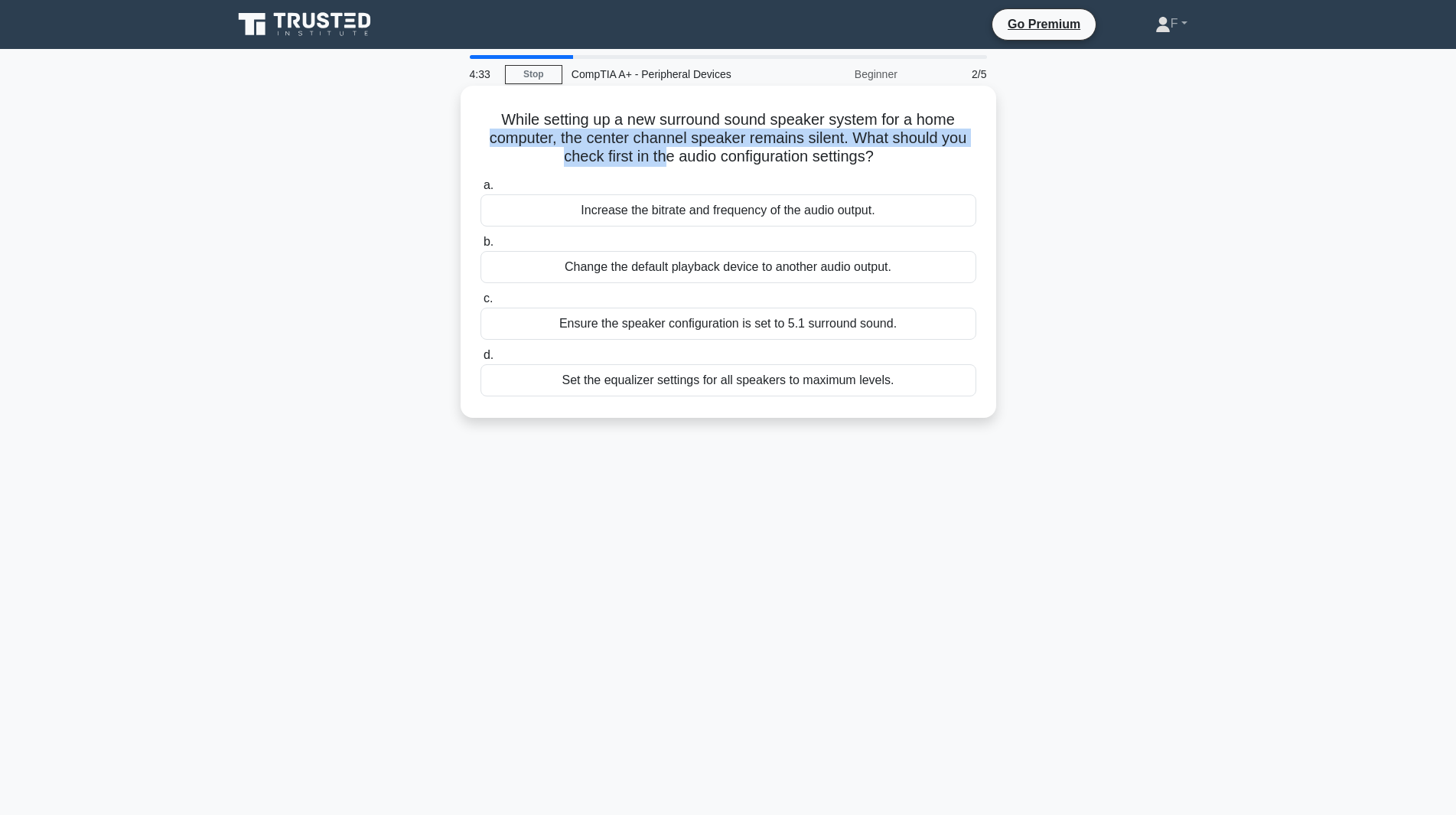
drag, startPoint x: 488, startPoint y: 131, endPoint x: 666, endPoint y: 158, distance: 180.0
click at [666, 158] on h5 "While setting up a new surround sound speaker system for a home computer, the c…" at bounding box center [728, 138] width 499 height 57
click at [667, 158] on h5 "While setting up a new surround sound speaker system for a home computer, the c…" at bounding box center [728, 138] width 499 height 57
click at [631, 328] on div "Ensure the speaker configuration is set to 5.1 surround sound." at bounding box center [729, 323] width 496 height 32
click at [649, 328] on div "Ensure the speaker configuration is set to 5.1 surround sound." at bounding box center [729, 323] width 496 height 32
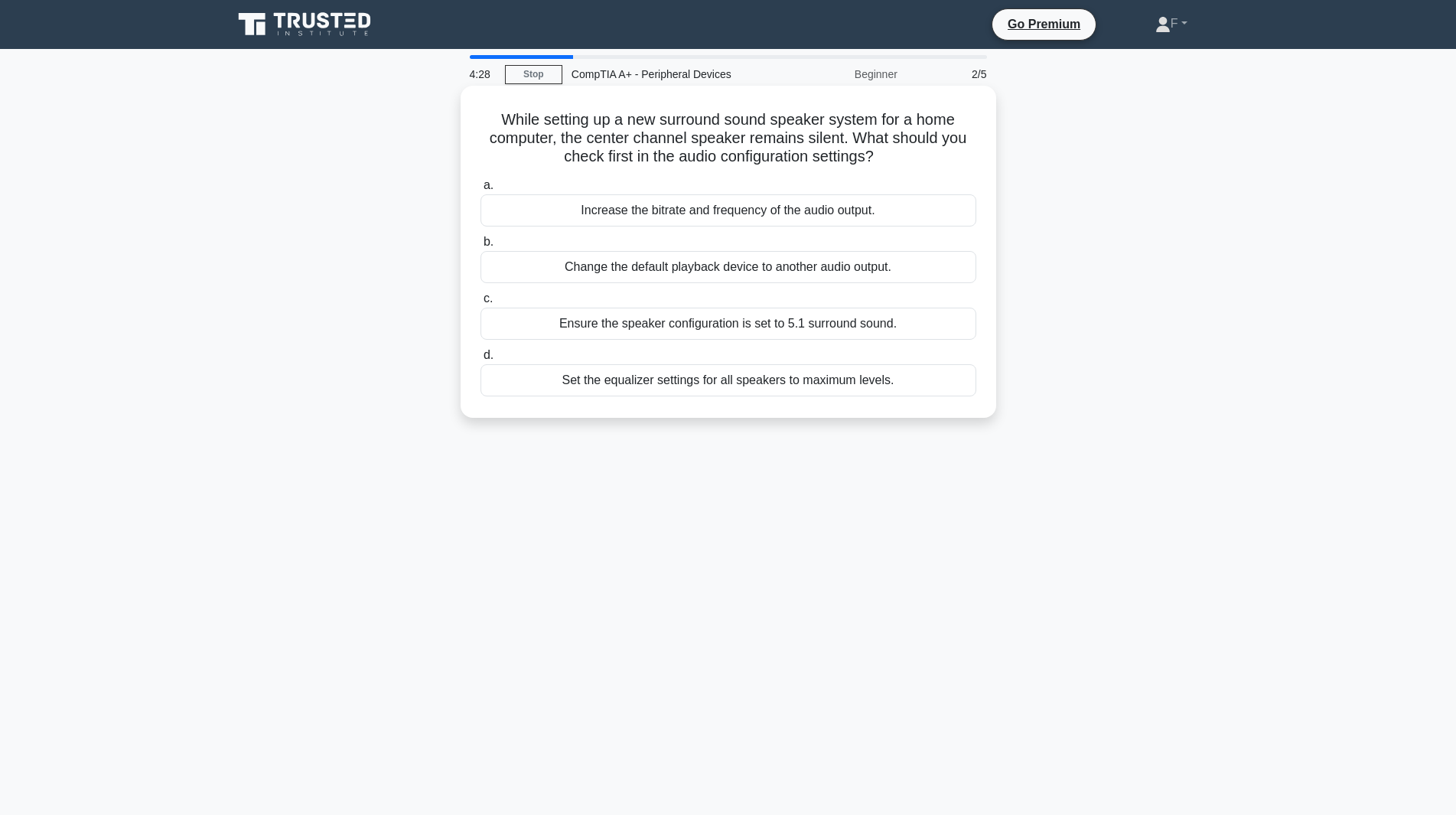
click at [481, 304] on input "c. Ensure the speaker configuration is set to 5.1 surround sound." at bounding box center [481, 299] width 0 height 10
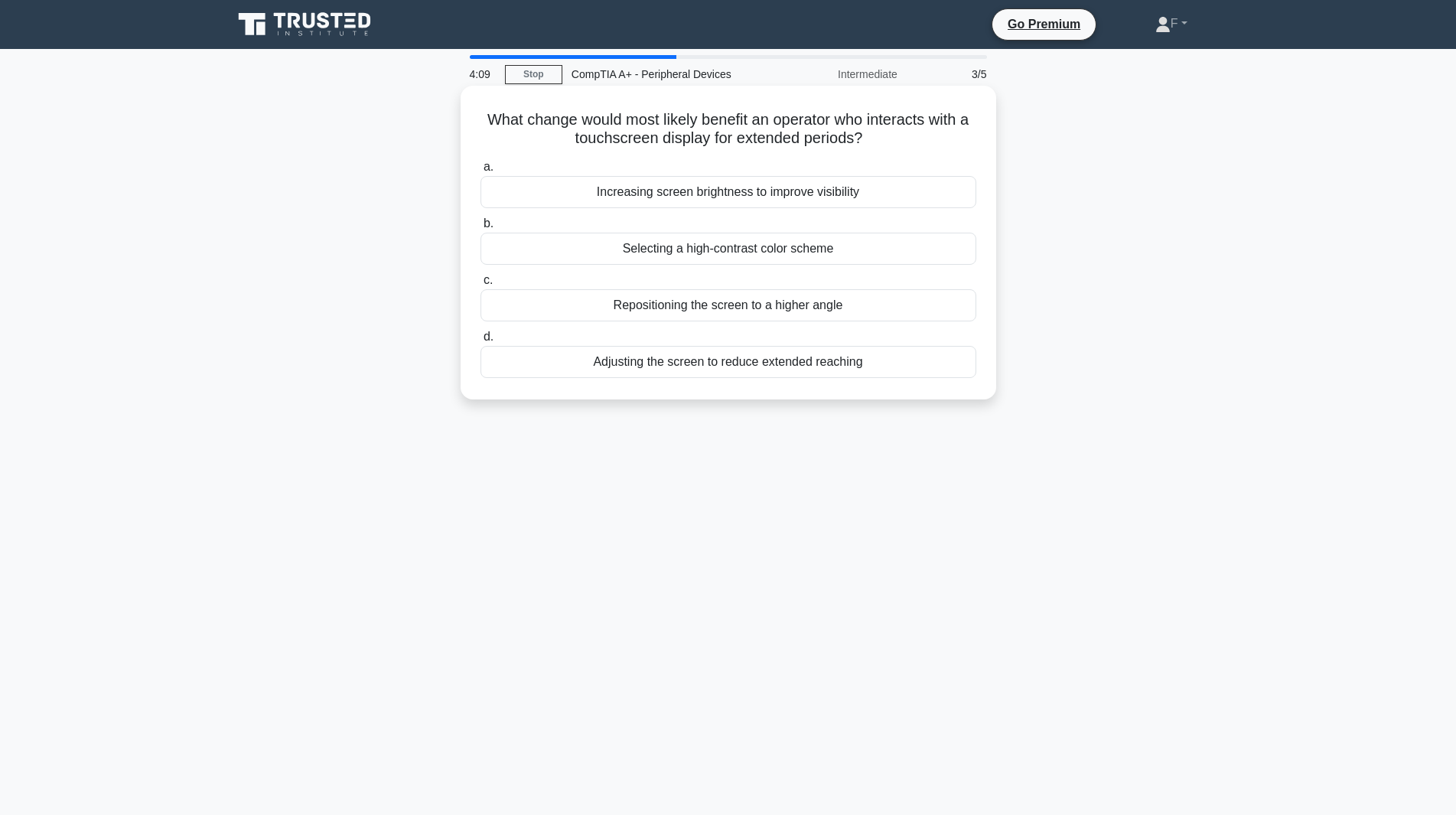
click at [634, 256] on div "Selecting a high-contrast color scheme" at bounding box center [729, 249] width 496 height 32
click at [481, 229] on input "b. Selecting a high-contrast color scheme" at bounding box center [481, 224] width 0 height 10
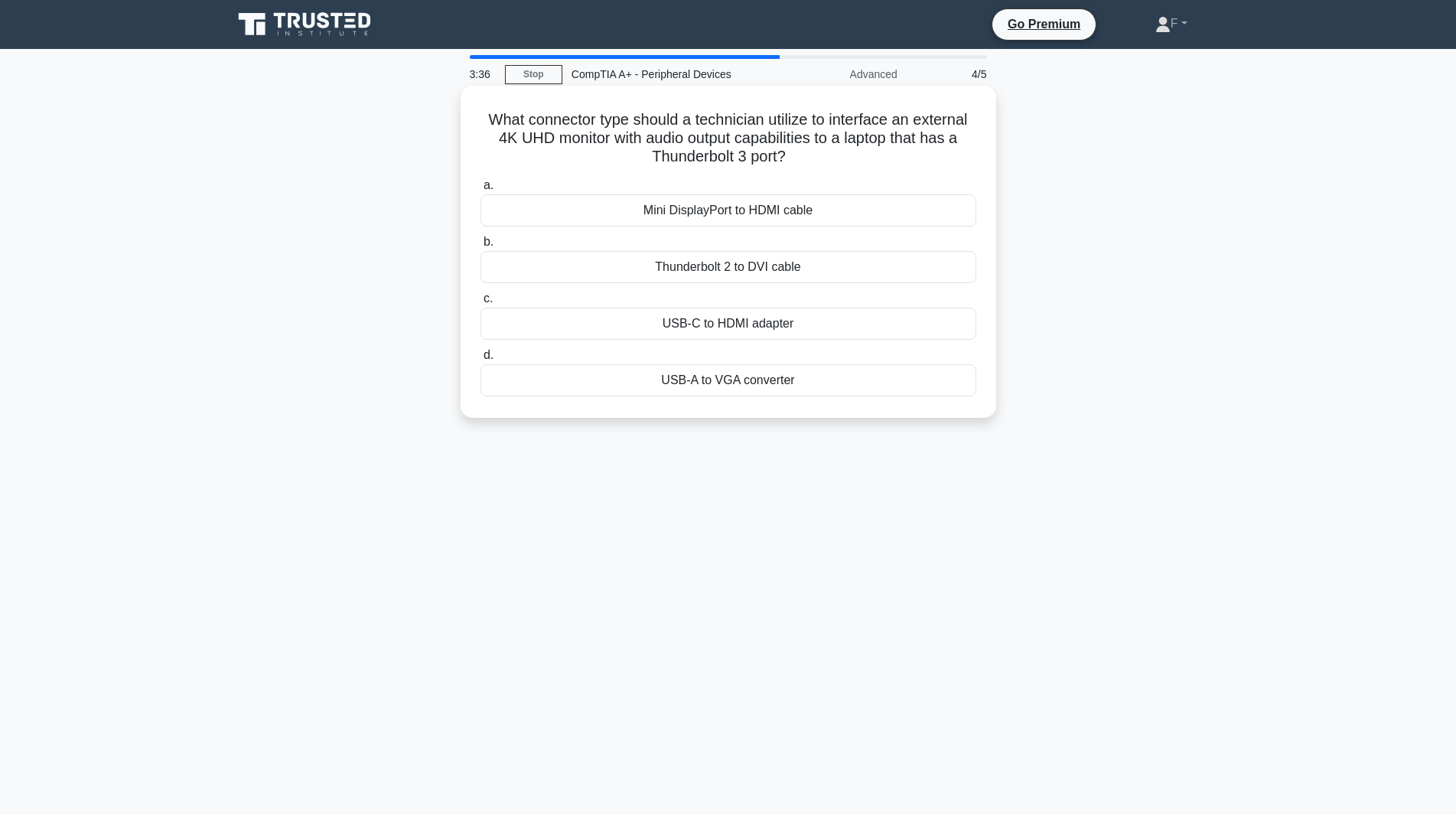
click at [719, 326] on div "USB-C to HDMI adapter" at bounding box center [729, 323] width 496 height 32
click at [481, 304] on input "c. USB-C to HDMI adapter" at bounding box center [481, 299] width 0 height 10
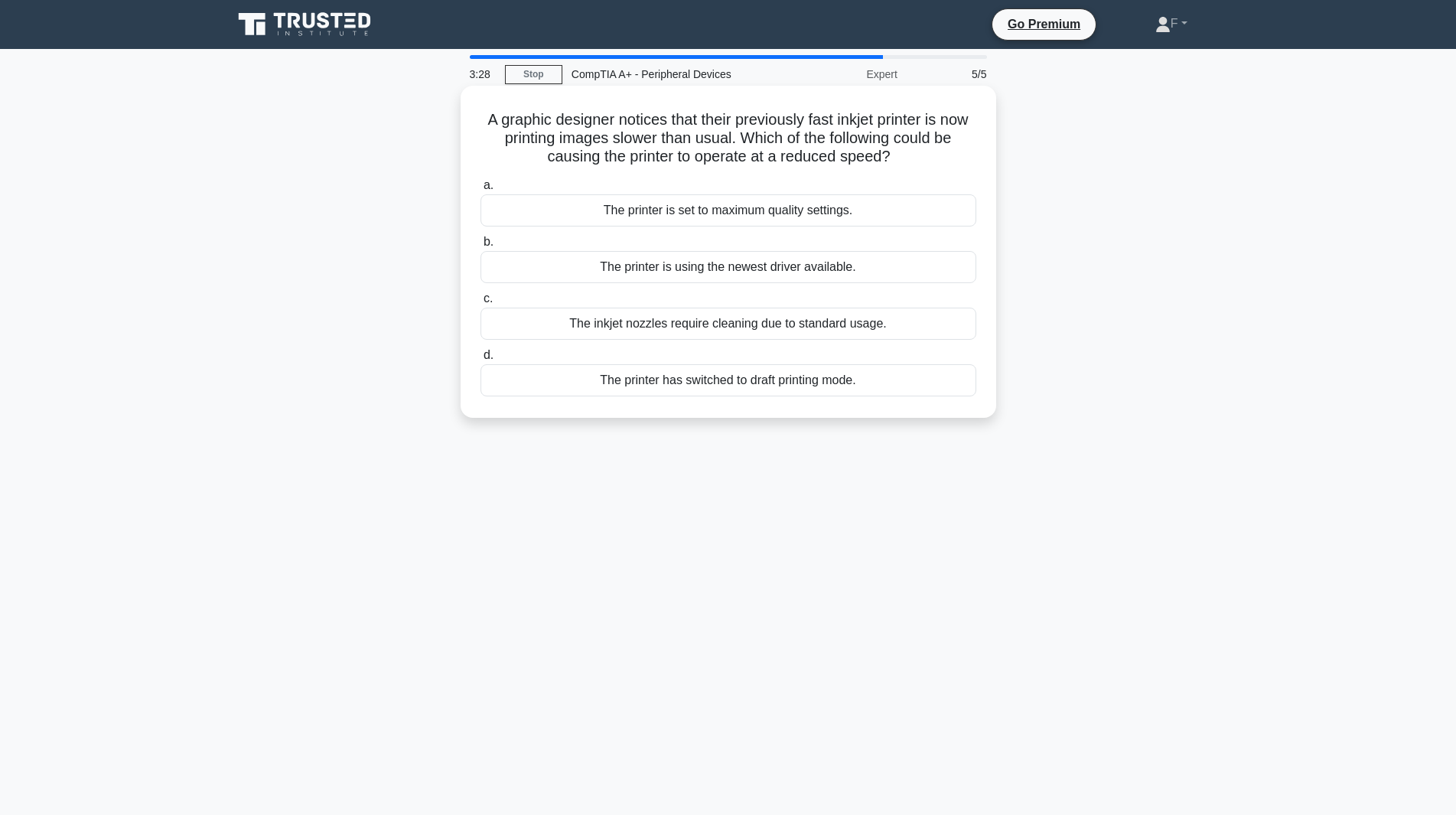
click at [609, 327] on div "The inkjet nozzles require cleaning due to standard usage." at bounding box center [729, 323] width 496 height 32
click at [481, 304] on input "c. The inkjet nozzles require cleaning due to standard usage." at bounding box center [481, 299] width 0 height 10
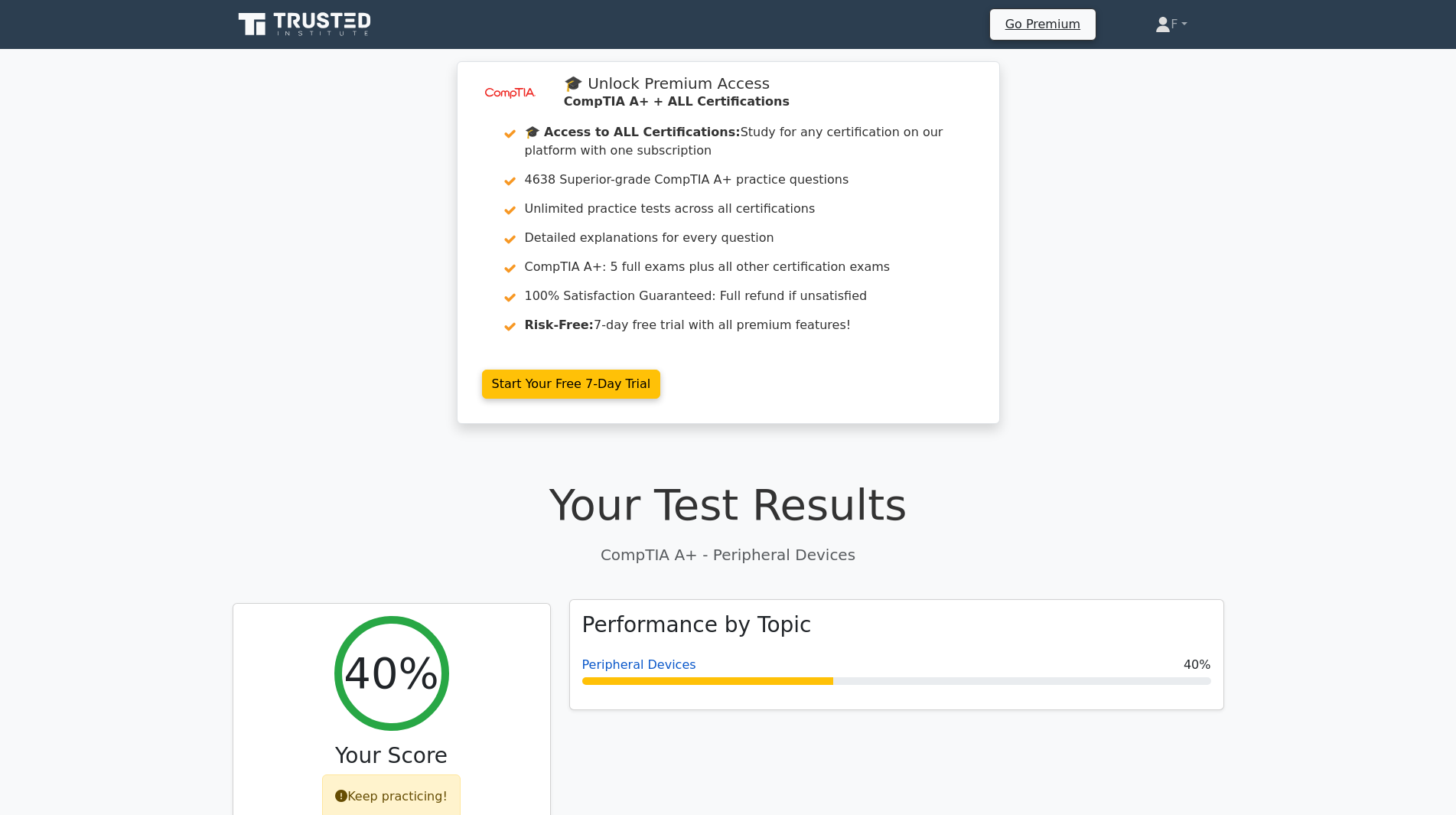
click at [643, 658] on link "Peripheral Devices" at bounding box center [639, 664] width 114 height 14
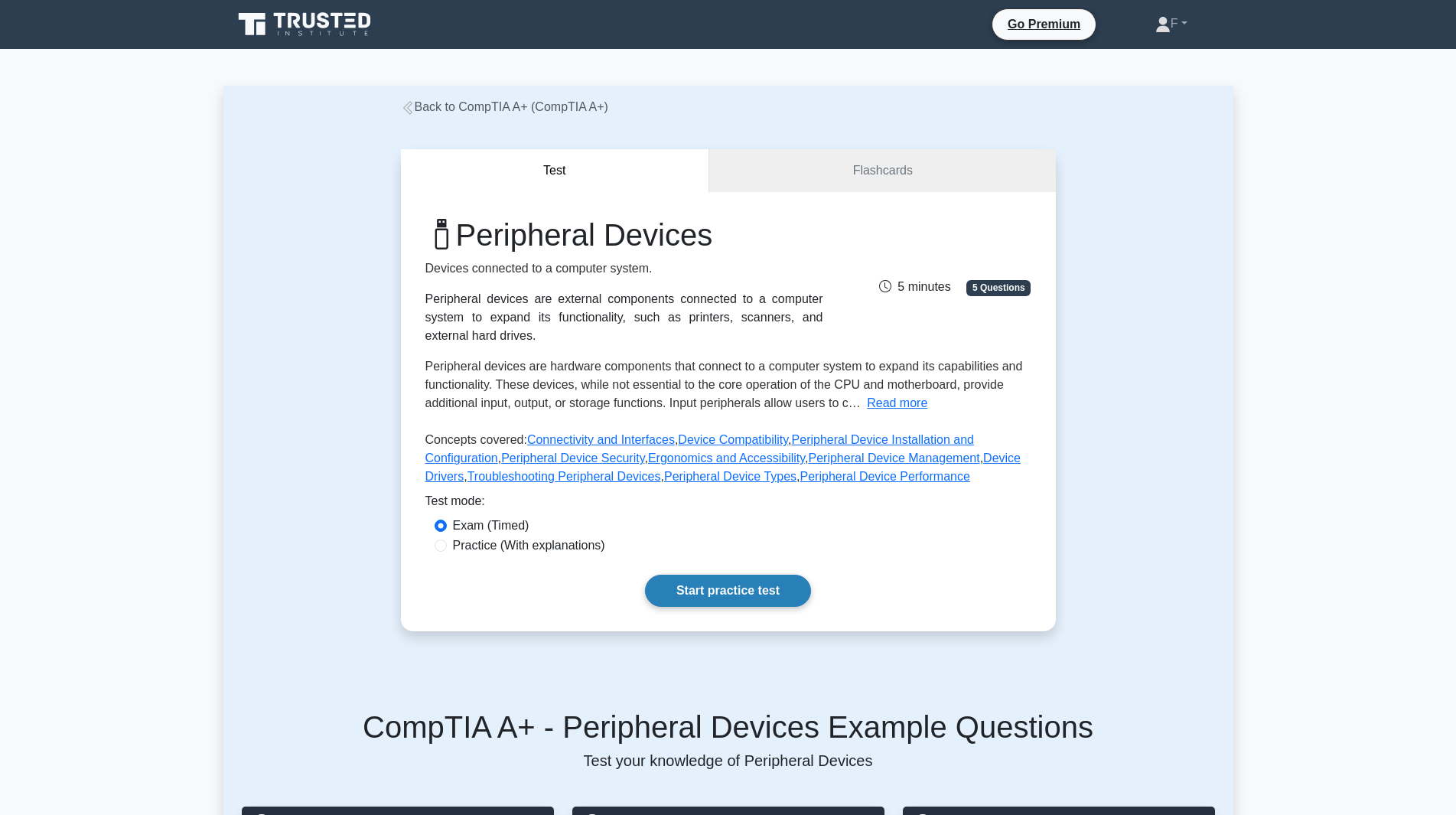
click at [711, 581] on link "Start practice test" at bounding box center [728, 591] width 166 height 32
click at [705, 575] on link "Start practice test" at bounding box center [728, 591] width 166 height 32
click at [771, 176] on link "Flashcards" at bounding box center [882, 171] width 346 height 44
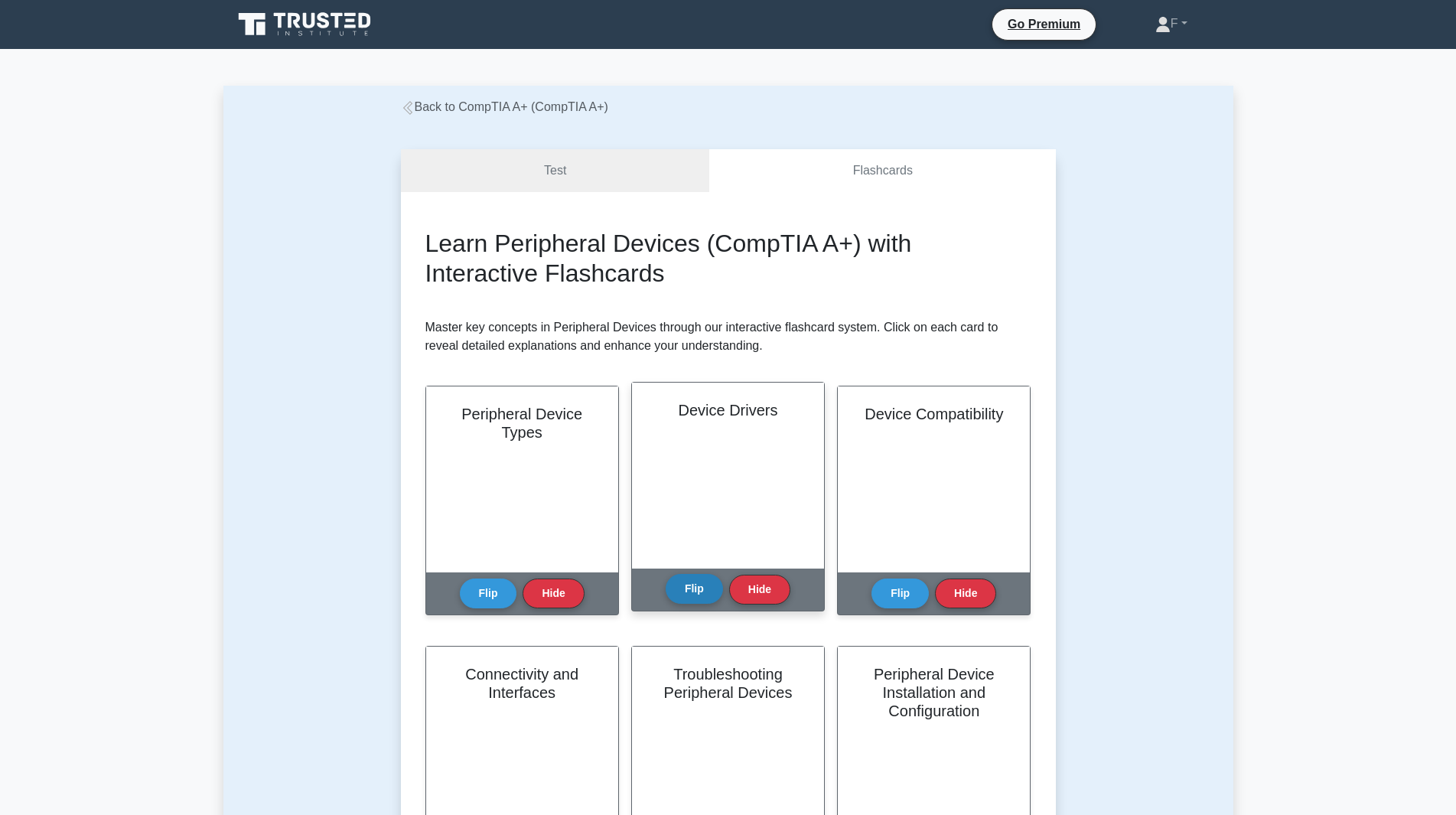
click at [681, 593] on button "Flip" at bounding box center [694, 588] width 58 height 30
click at [595, 172] on link "Test" at bounding box center [555, 171] width 309 height 44
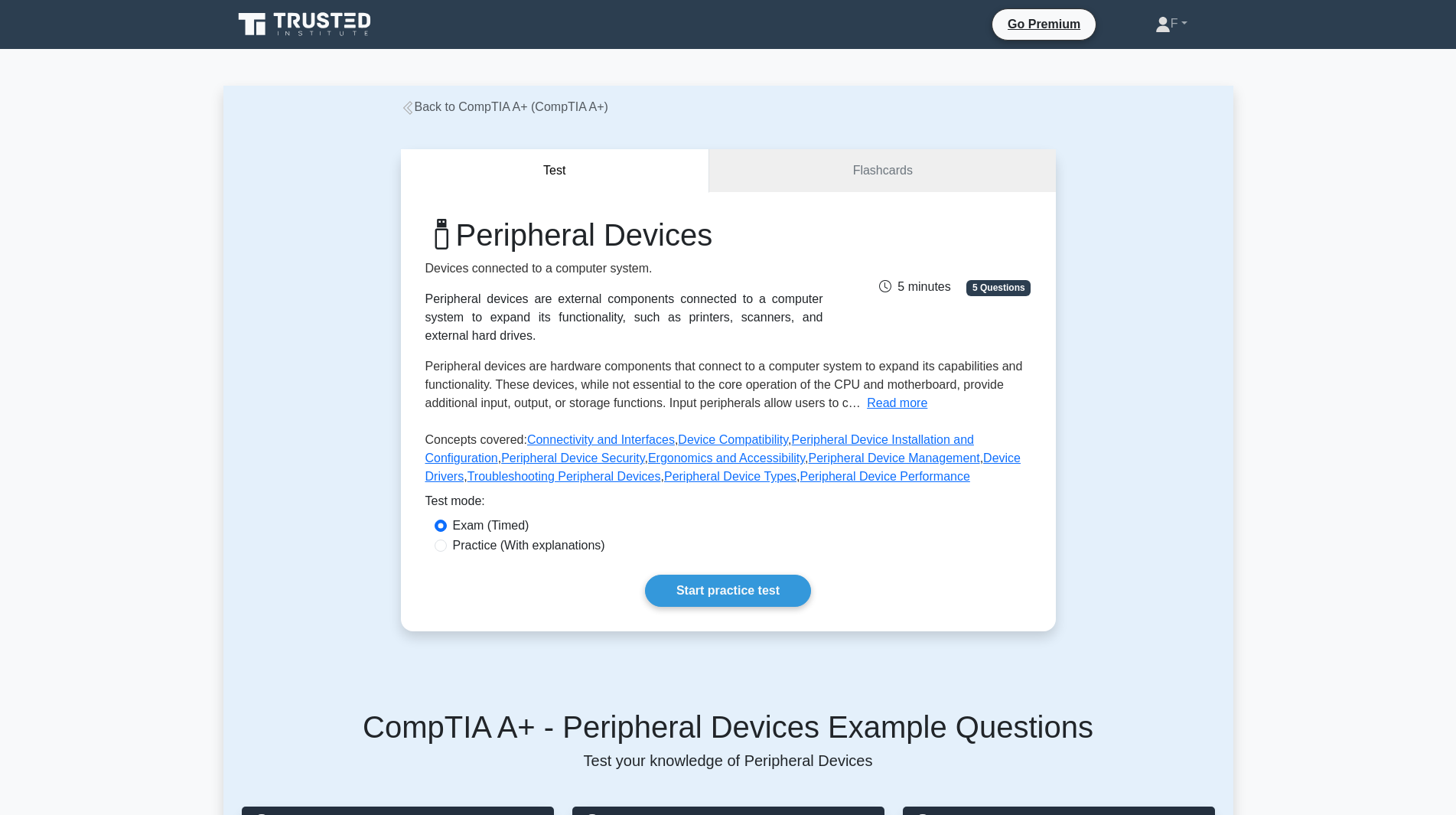
click at [676, 590] on div "Peripheral Devices Devices connected to a computer system. Peripheral devices a…" at bounding box center [729, 411] width 655 height 439
click at [686, 575] on link "Start practice test" at bounding box center [728, 591] width 166 height 32
